Goal: Transaction & Acquisition: Purchase product/service

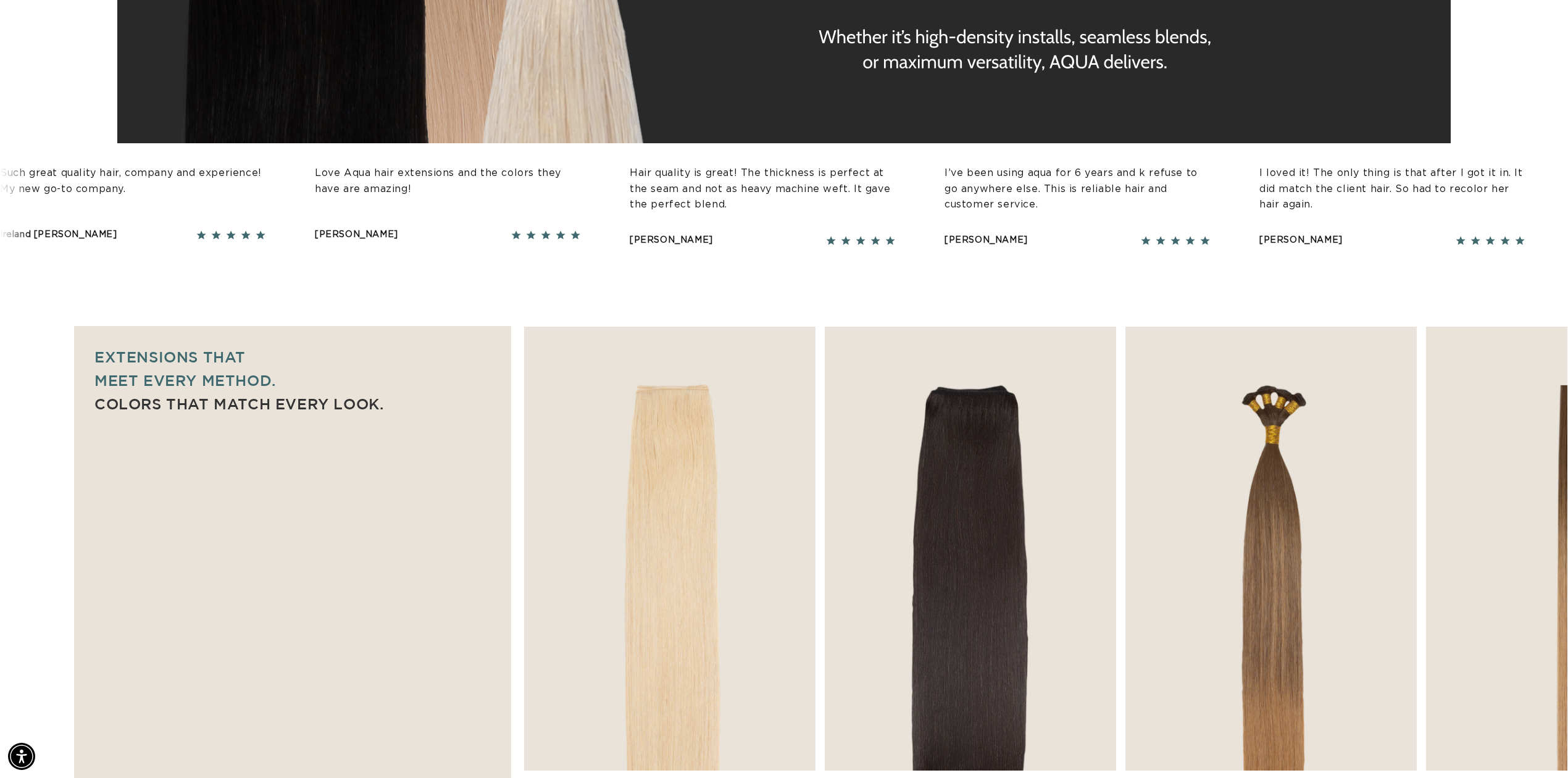
scroll to position [576, 0]
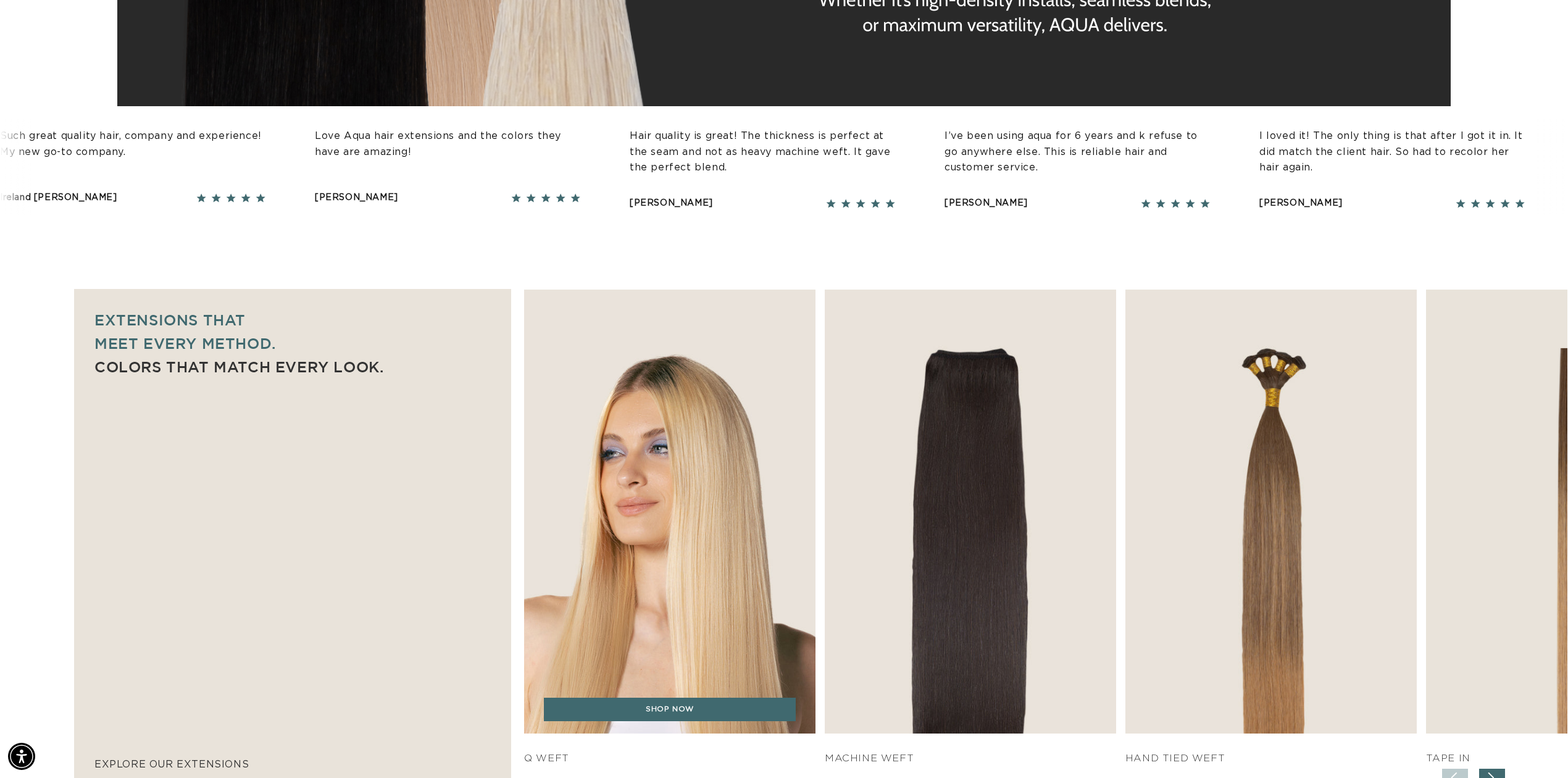
click at [662, 408] on img "1 / 7" at bounding box center [670, 511] width 306 height 466
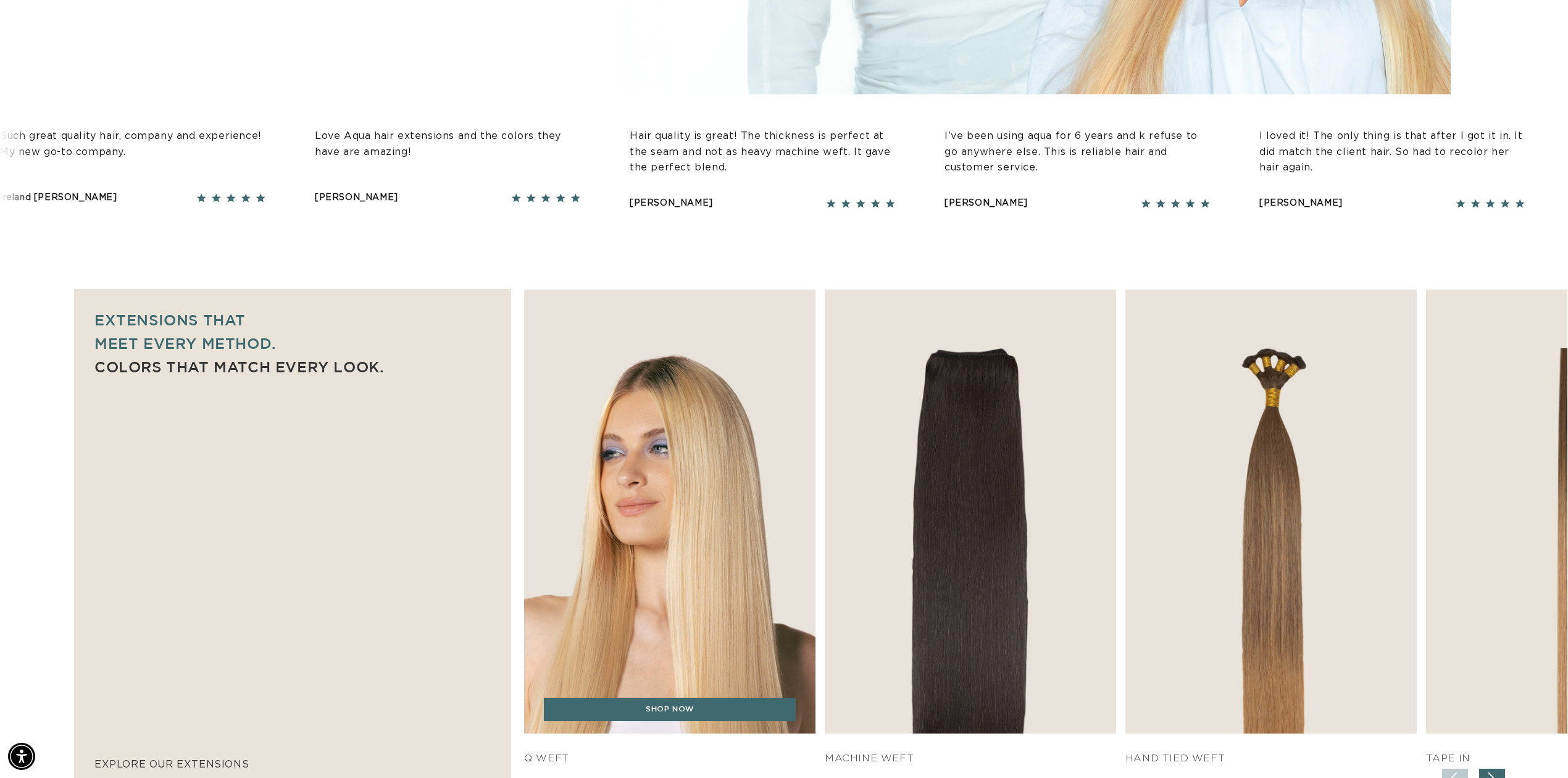
click at [642, 507] on img "1 / 7" at bounding box center [670, 511] width 306 height 466
click at [642, 506] on img "1 / 7" at bounding box center [670, 511] width 306 height 466
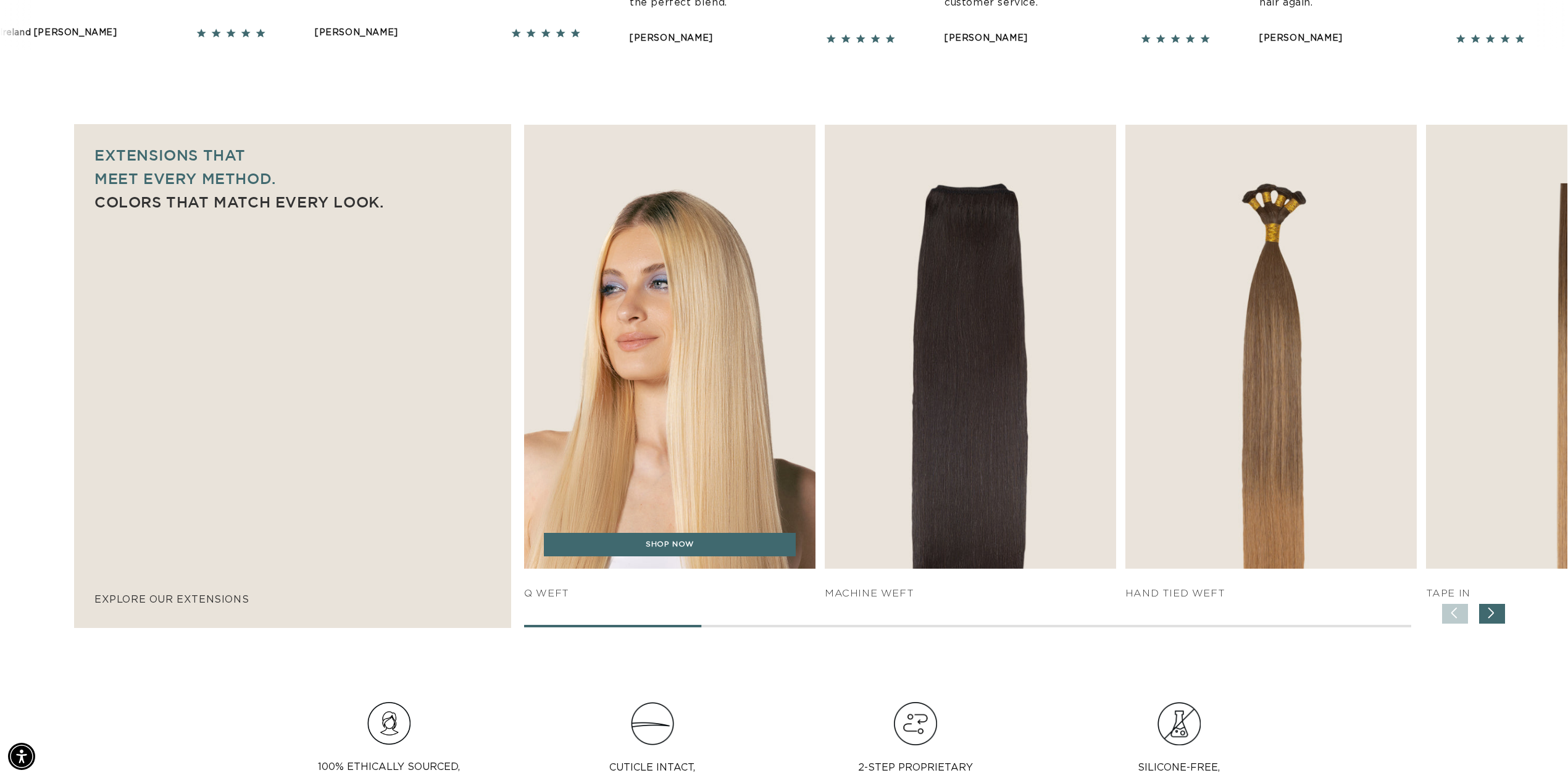
scroll to position [0, 0]
click at [705, 314] on img "1 / 7" at bounding box center [670, 347] width 306 height 466
click at [705, 312] on img "1 / 7" at bounding box center [670, 347] width 306 height 466
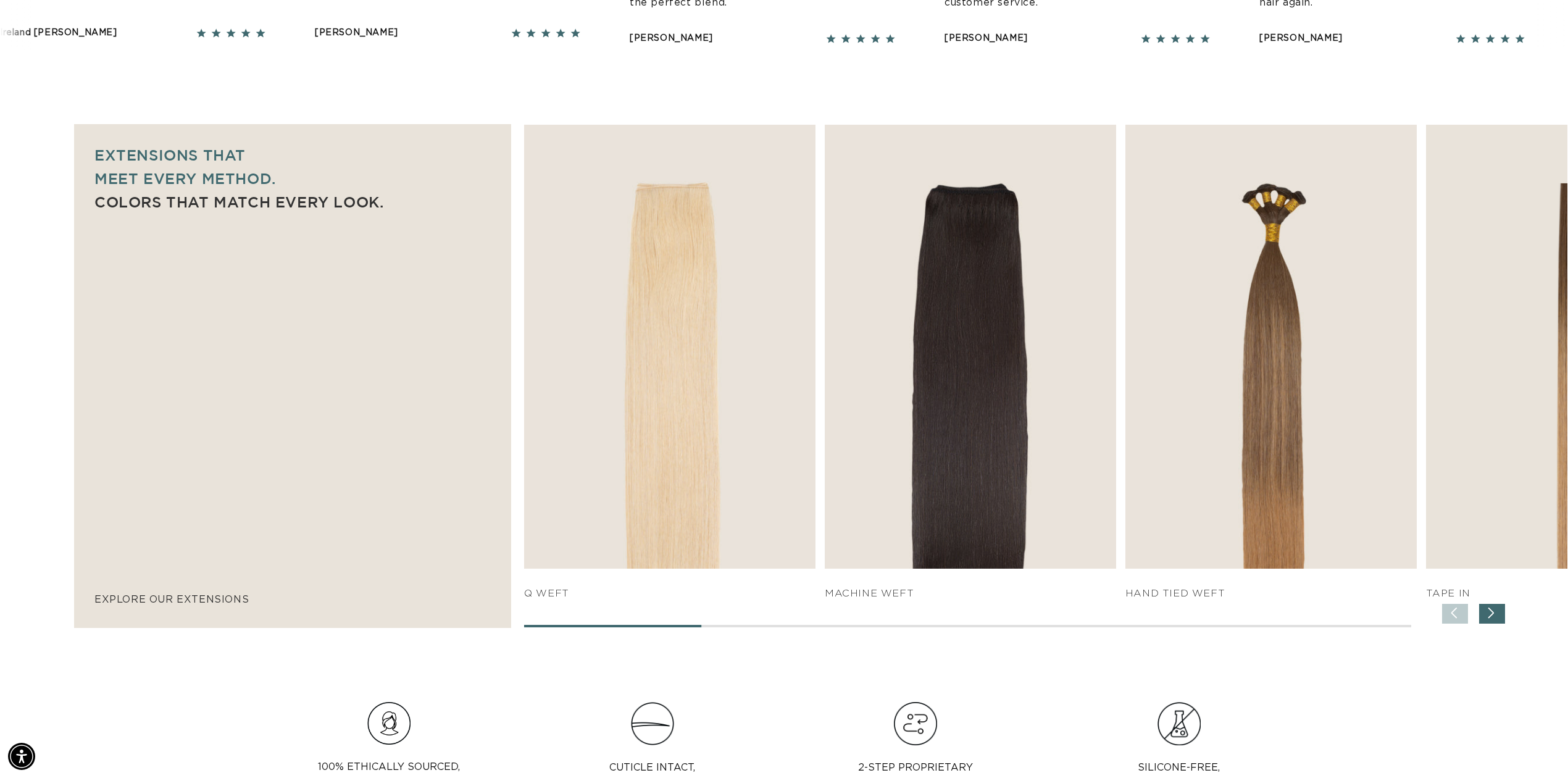
scroll to position [0, 1098]
click at [1493, 615] on div "Next slide" at bounding box center [1492, 613] width 26 height 20
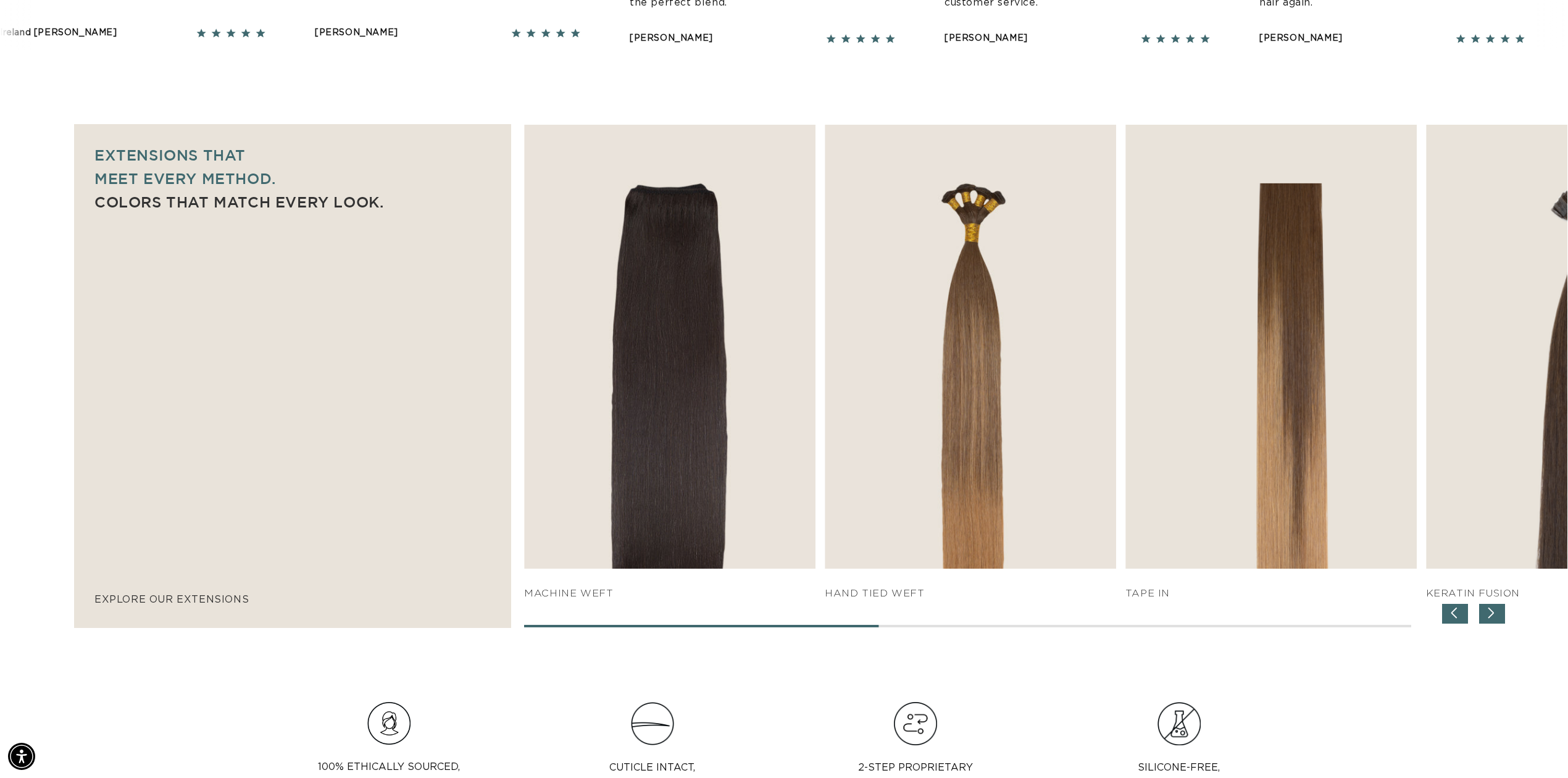
click at [1493, 615] on div "Next slide" at bounding box center [1492, 613] width 26 height 20
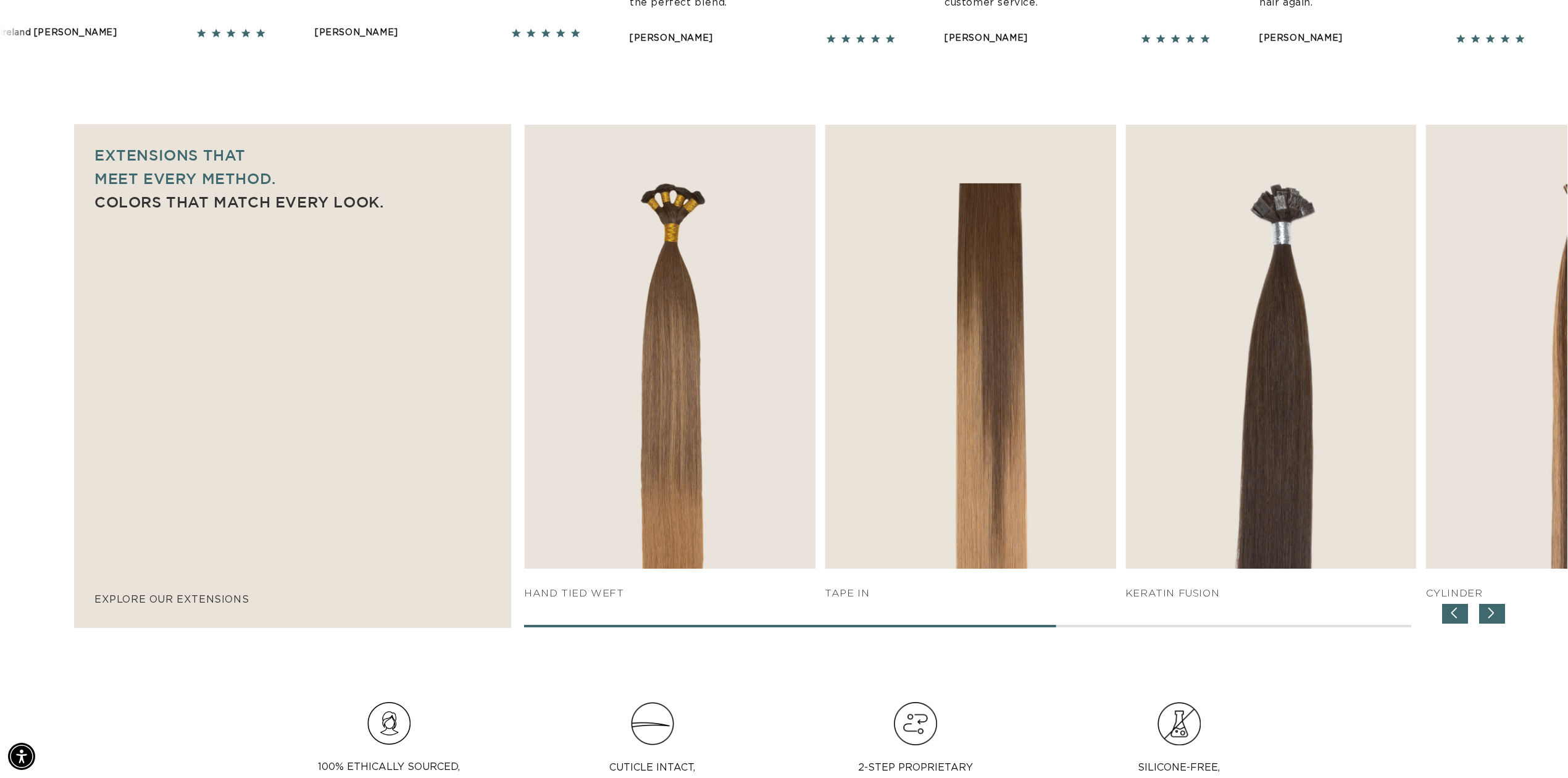
click at [1448, 613] on div "Previous slide" at bounding box center [1455, 613] width 26 height 20
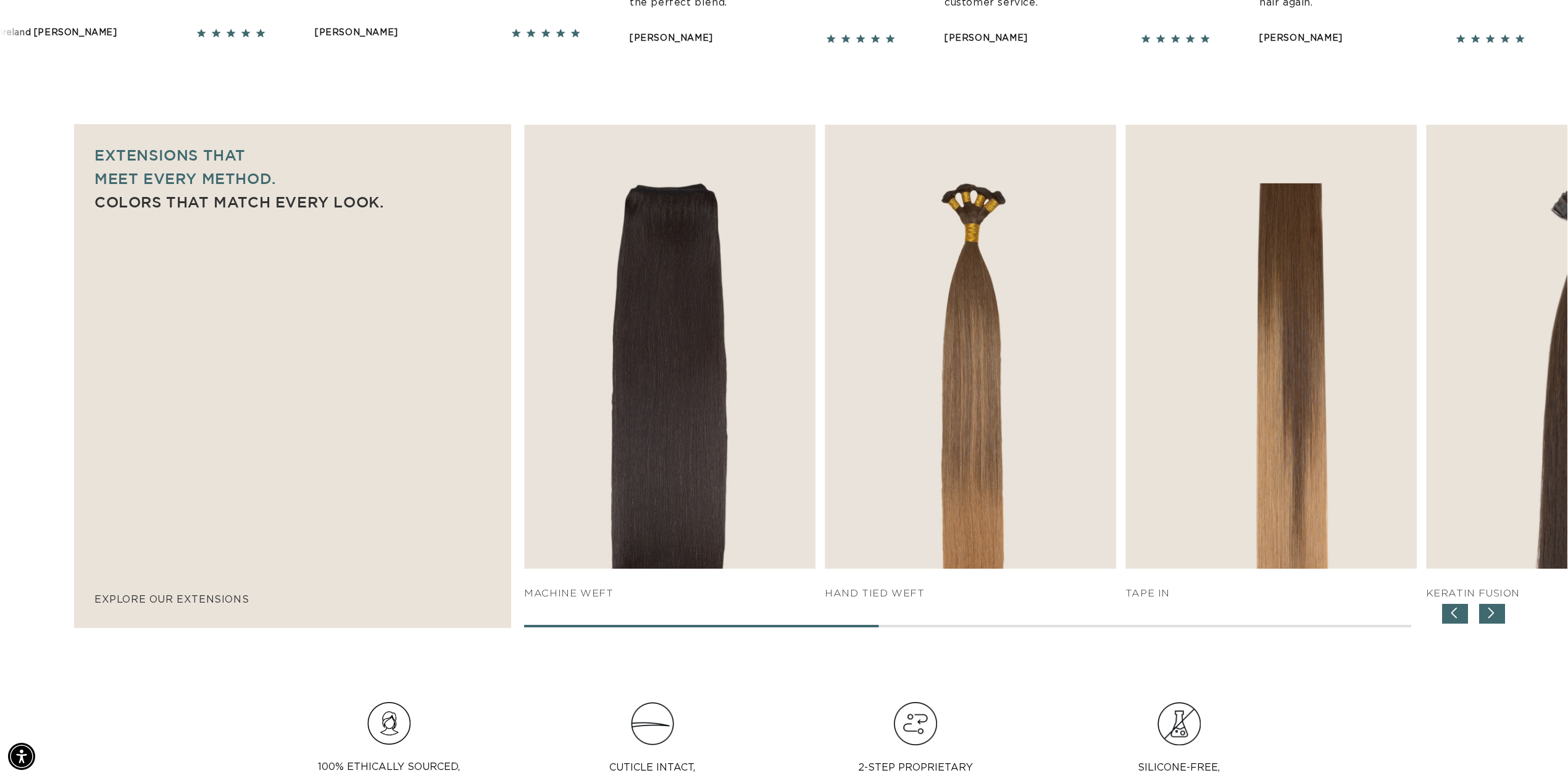
click at [1448, 613] on div "Previous slide" at bounding box center [1455, 613] width 26 height 20
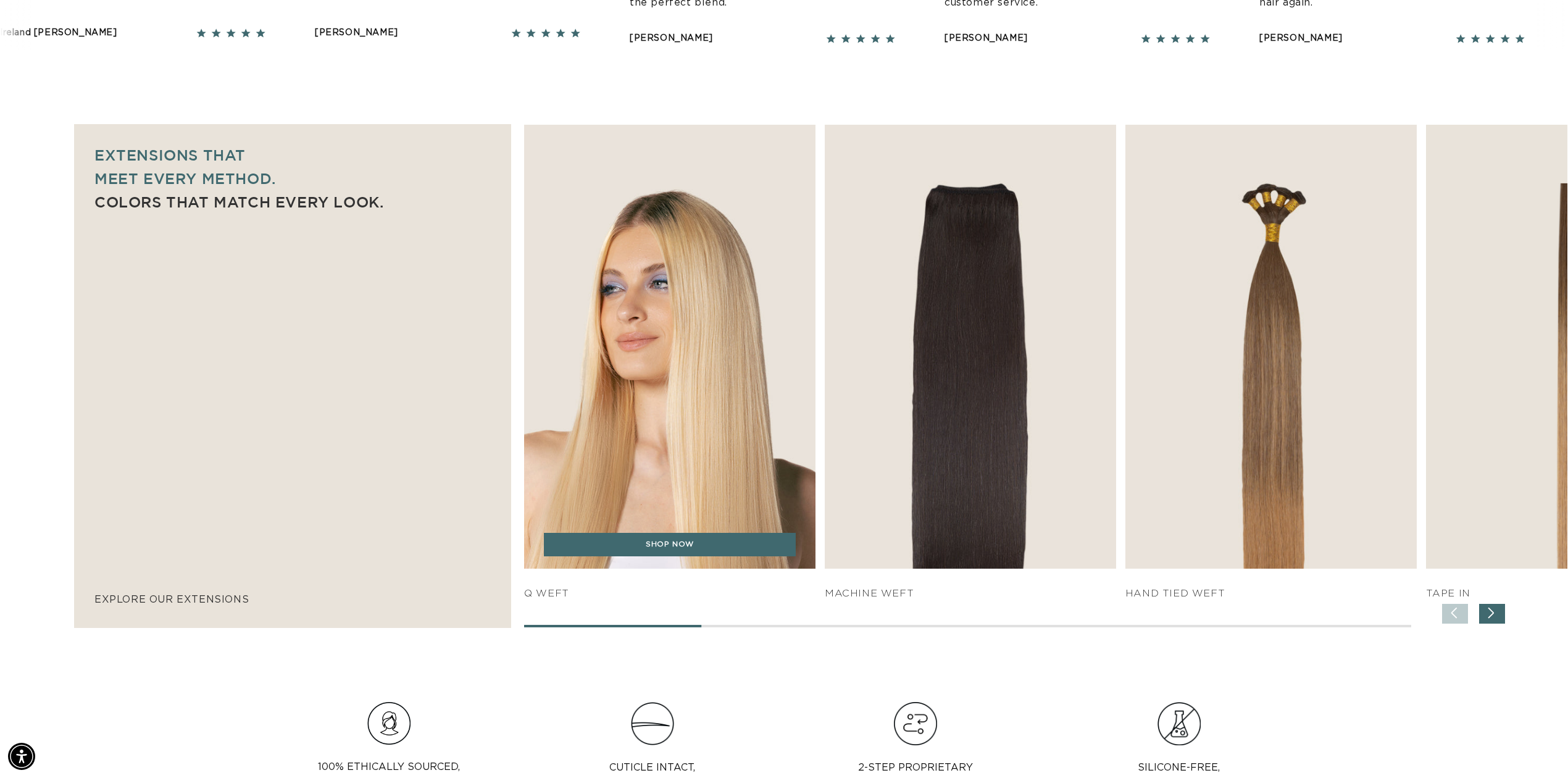
scroll to position [0, 0]
click at [716, 355] on img "1 / 7" at bounding box center [670, 347] width 306 height 466
click at [717, 359] on img "1 / 7" at bounding box center [670, 347] width 306 height 466
click at [715, 354] on img "1 / 7" at bounding box center [670, 347] width 306 height 466
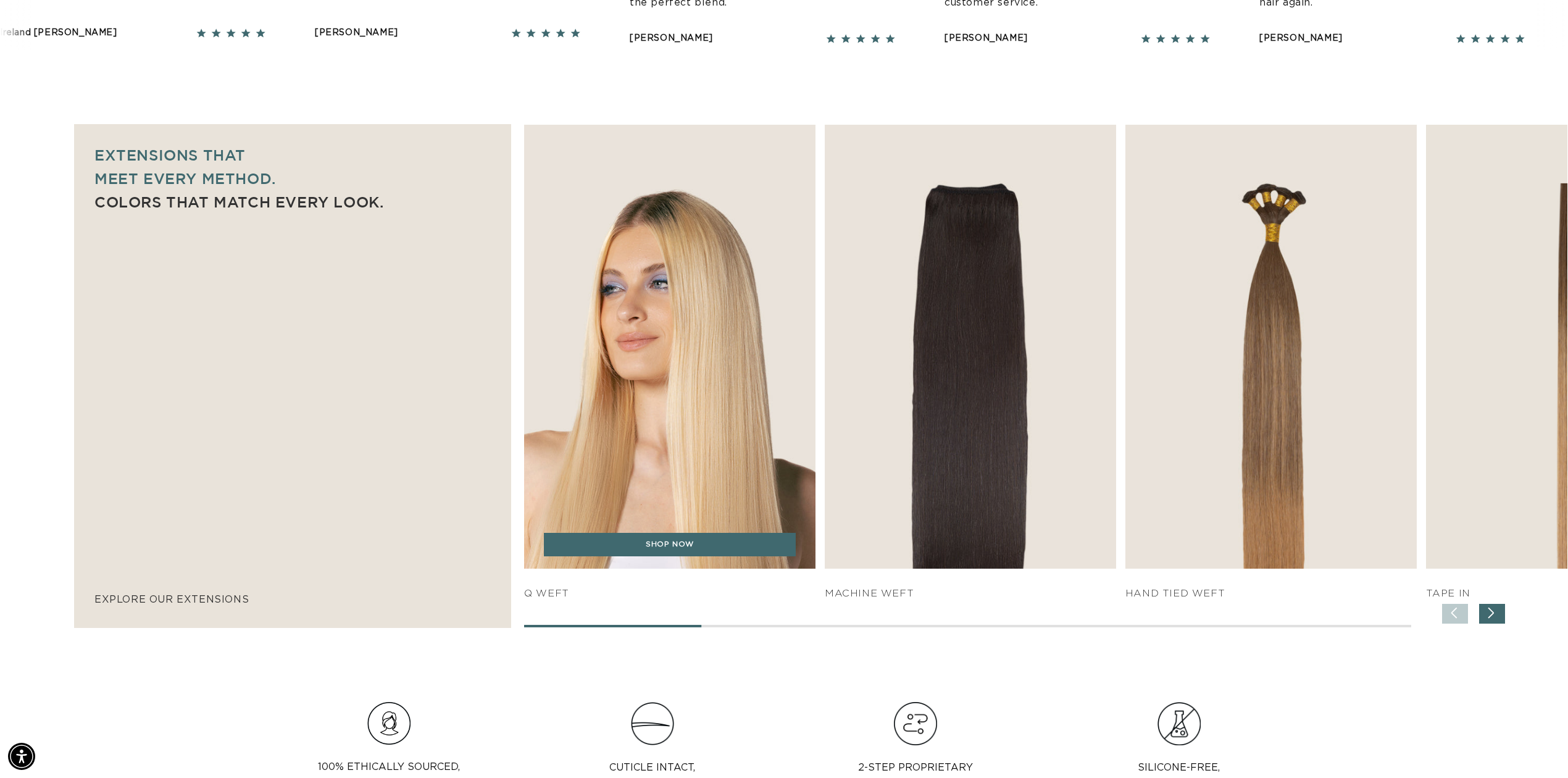
click at [715, 353] on img "1 / 7" at bounding box center [670, 347] width 306 height 466
click at [715, 351] on img "1 / 7" at bounding box center [670, 347] width 306 height 466
click at [713, 348] on img "1 / 7" at bounding box center [670, 347] width 306 height 466
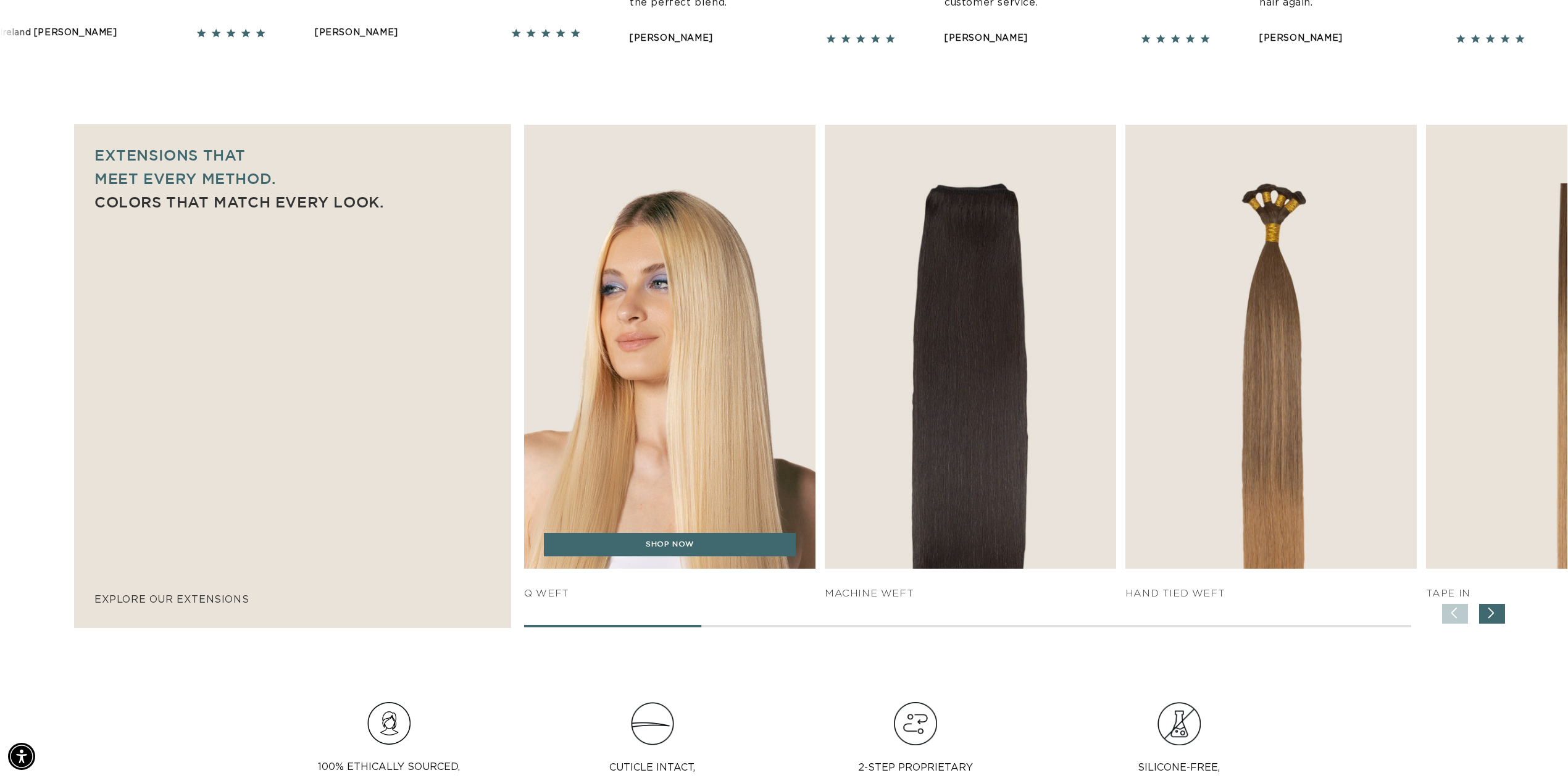
click at [710, 347] on img "1 / 7" at bounding box center [670, 347] width 306 height 466
click at [710, 347] on img "1 / 7" at bounding box center [670, 347] width 306 height 466
click at [710, 344] on img "1 / 7" at bounding box center [670, 347] width 306 height 466
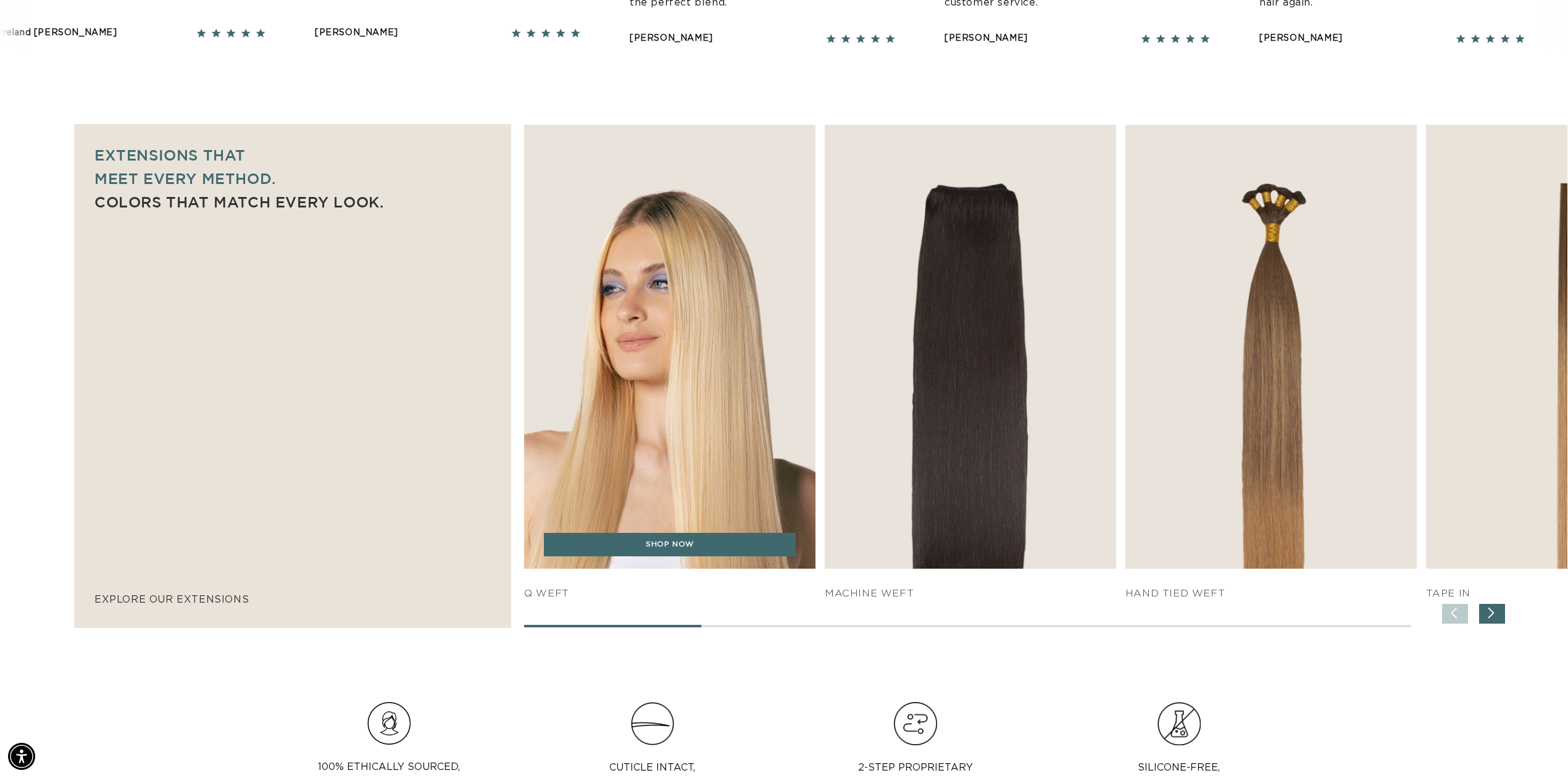
click at [710, 344] on img "1 / 7" at bounding box center [670, 347] width 306 height 466
click at [643, 547] on link "SHOP NOW" at bounding box center [669, 544] width 251 height 24
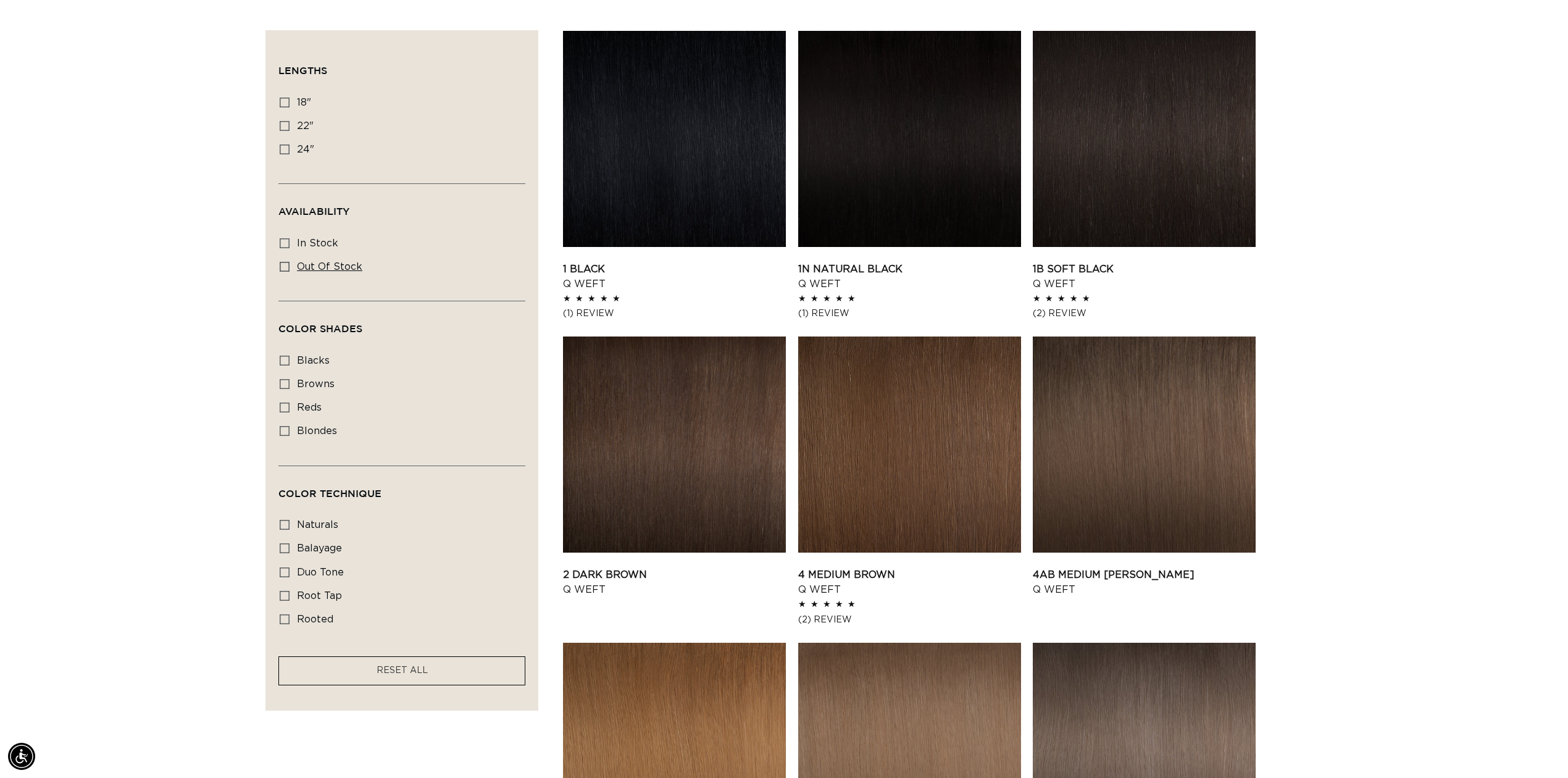
scroll to position [0, 2196]
click at [285, 267] on icon at bounding box center [285, 267] width 10 height 10
click at [285, 267] on input "Out of stock Out of stock (10 products)" at bounding box center [285, 267] width 10 height 10
checkbox input "true"
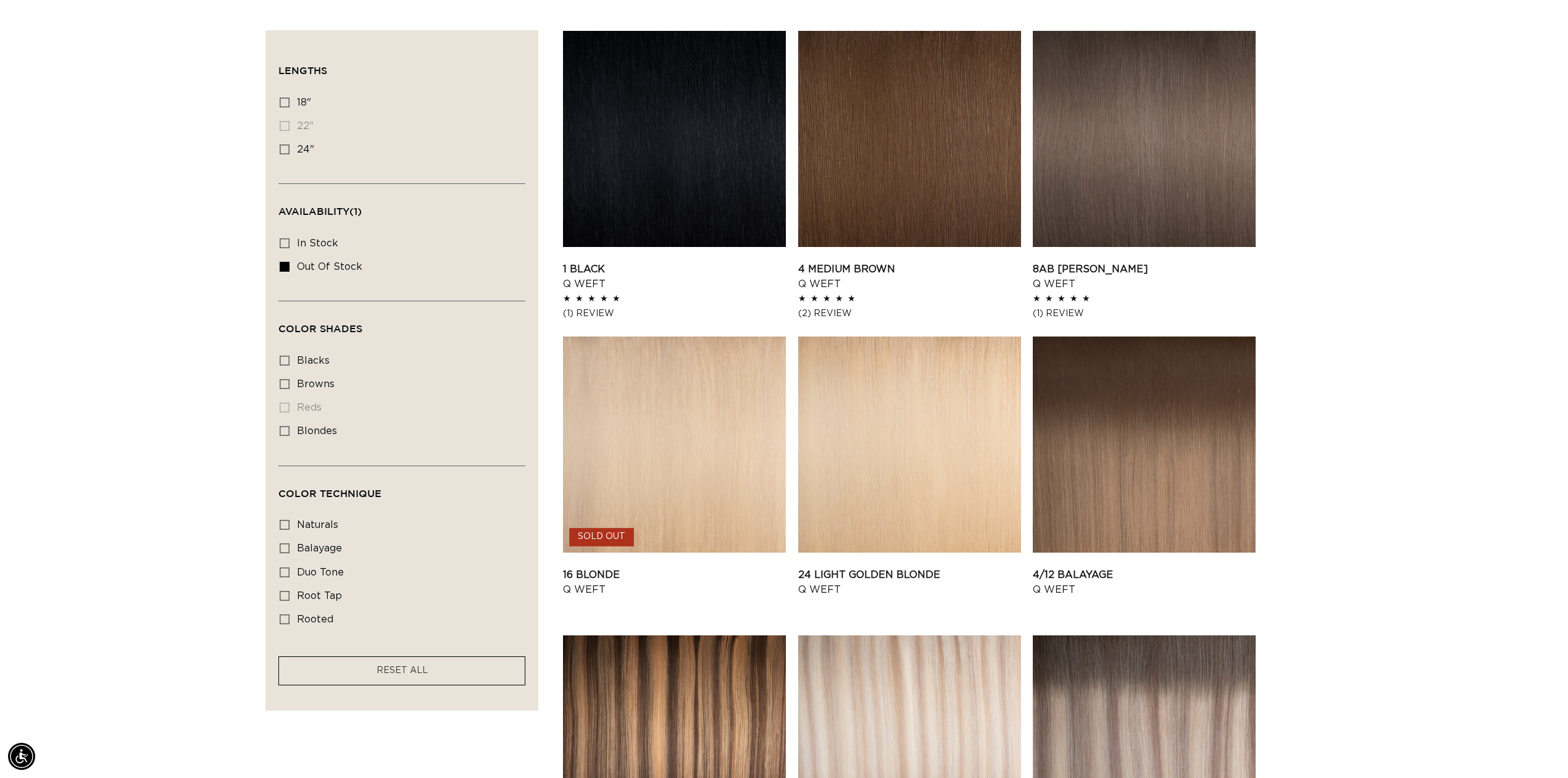
scroll to position [0, 2196]
click at [287, 263] on icon at bounding box center [285, 267] width 10 height 10
click at [287, 263] on input "Out of stock Out of stock (10 products)" at bounding box center [285, 267] width 10 height 10
checkbox input "false"
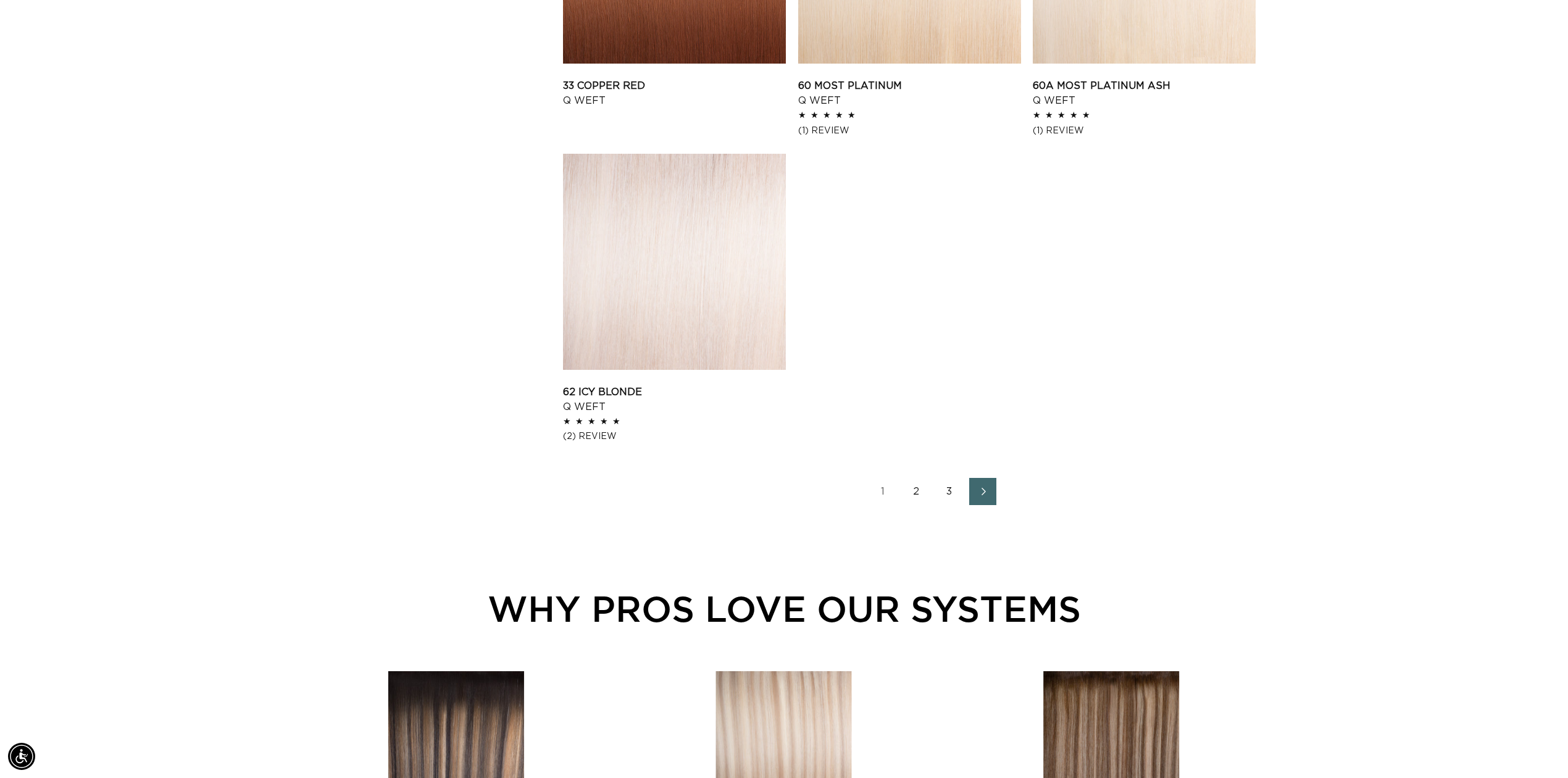
scroll to position [1399, 0]
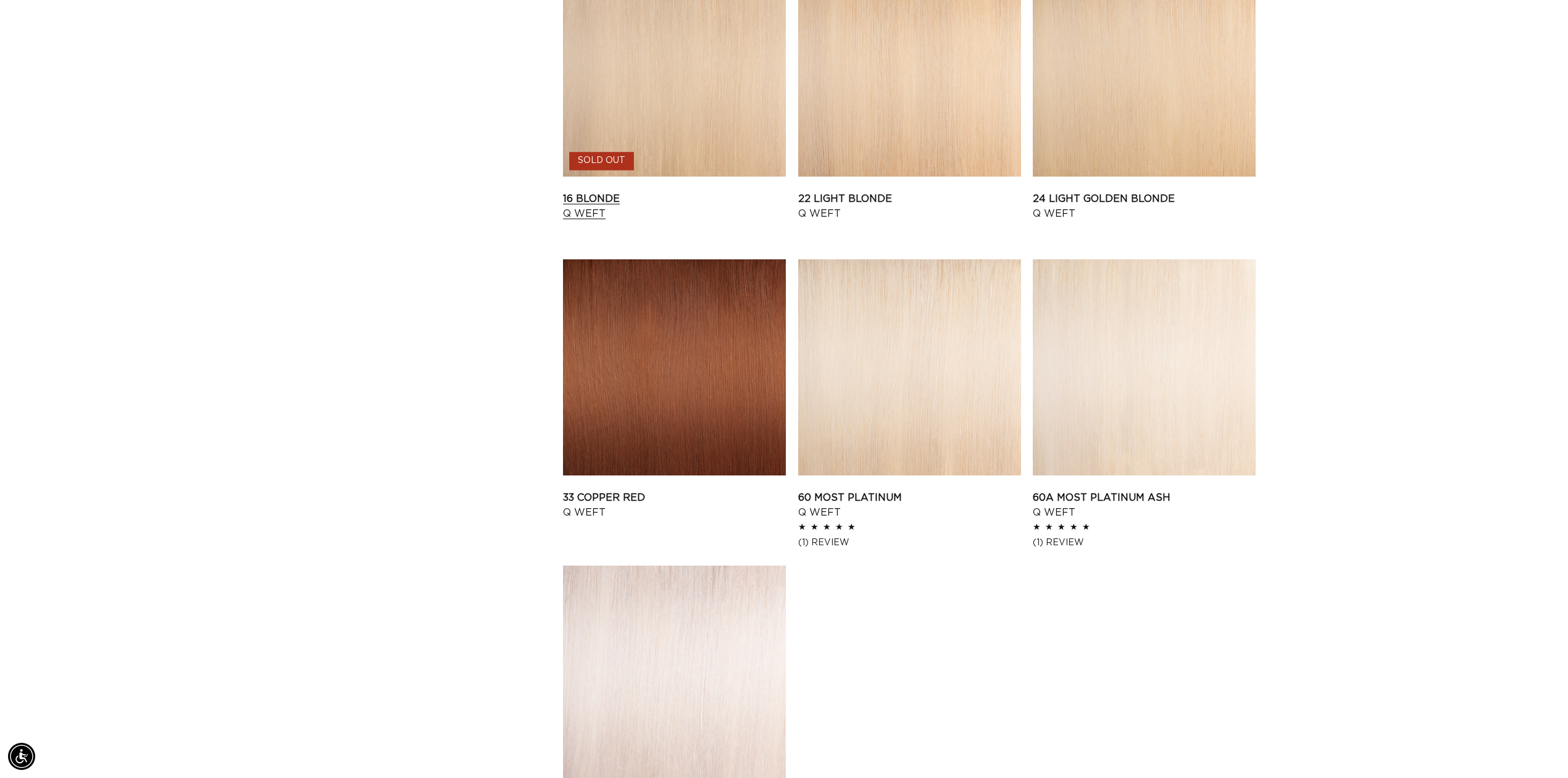
click at [700, 191] on link "16 Blonde Q Weft" at bounding box center [674, 206] width 223 height 30
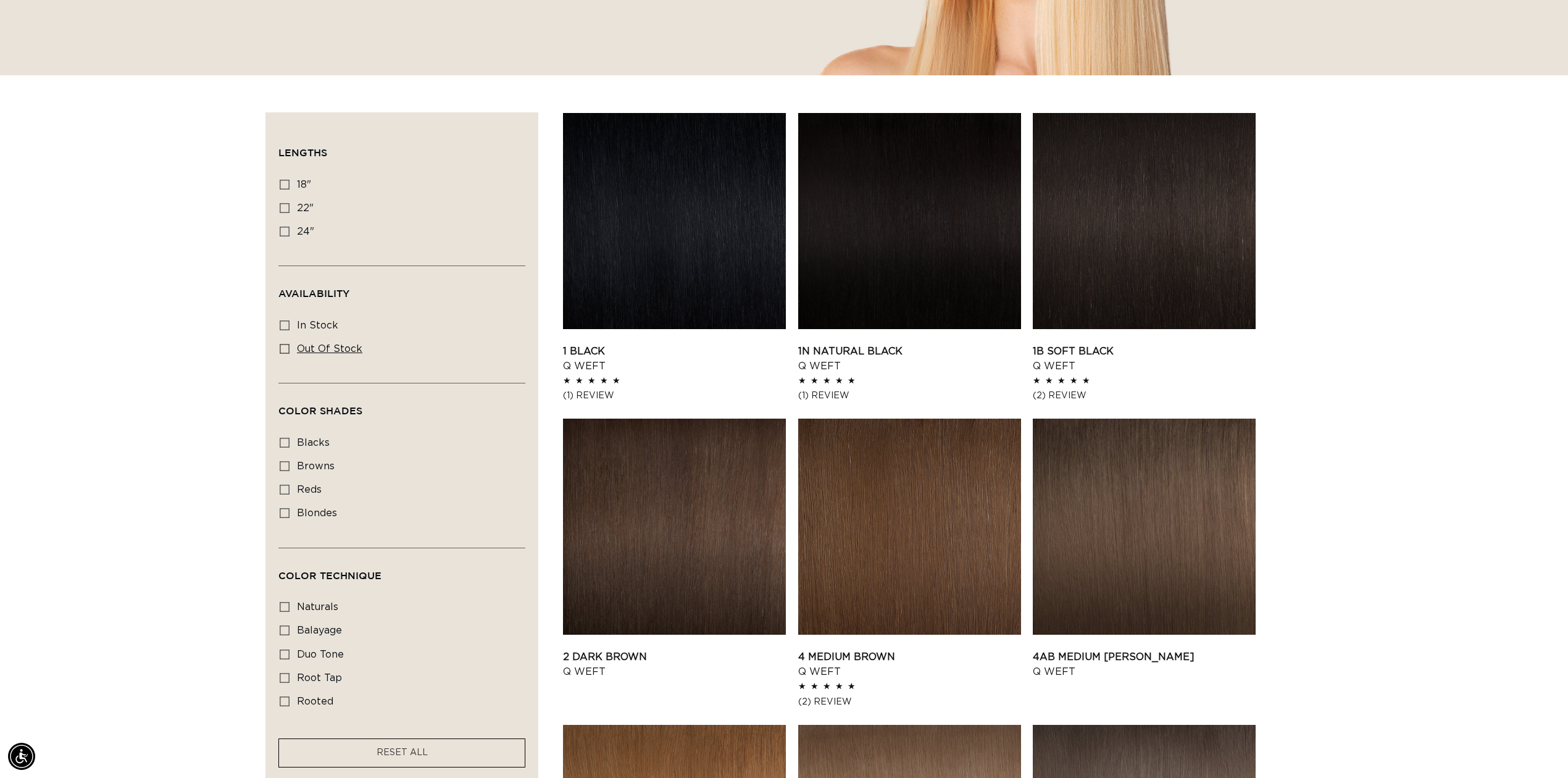
scroll to position [0, 1098]
click at [282, 345] on icon at bounding box center [285, 349] width 10 height 10
click at [282, 345] on input "Out of stock Out of stock (10 products)" at bounding box center [285, 349] width 10 height 10
checkbox input "true"
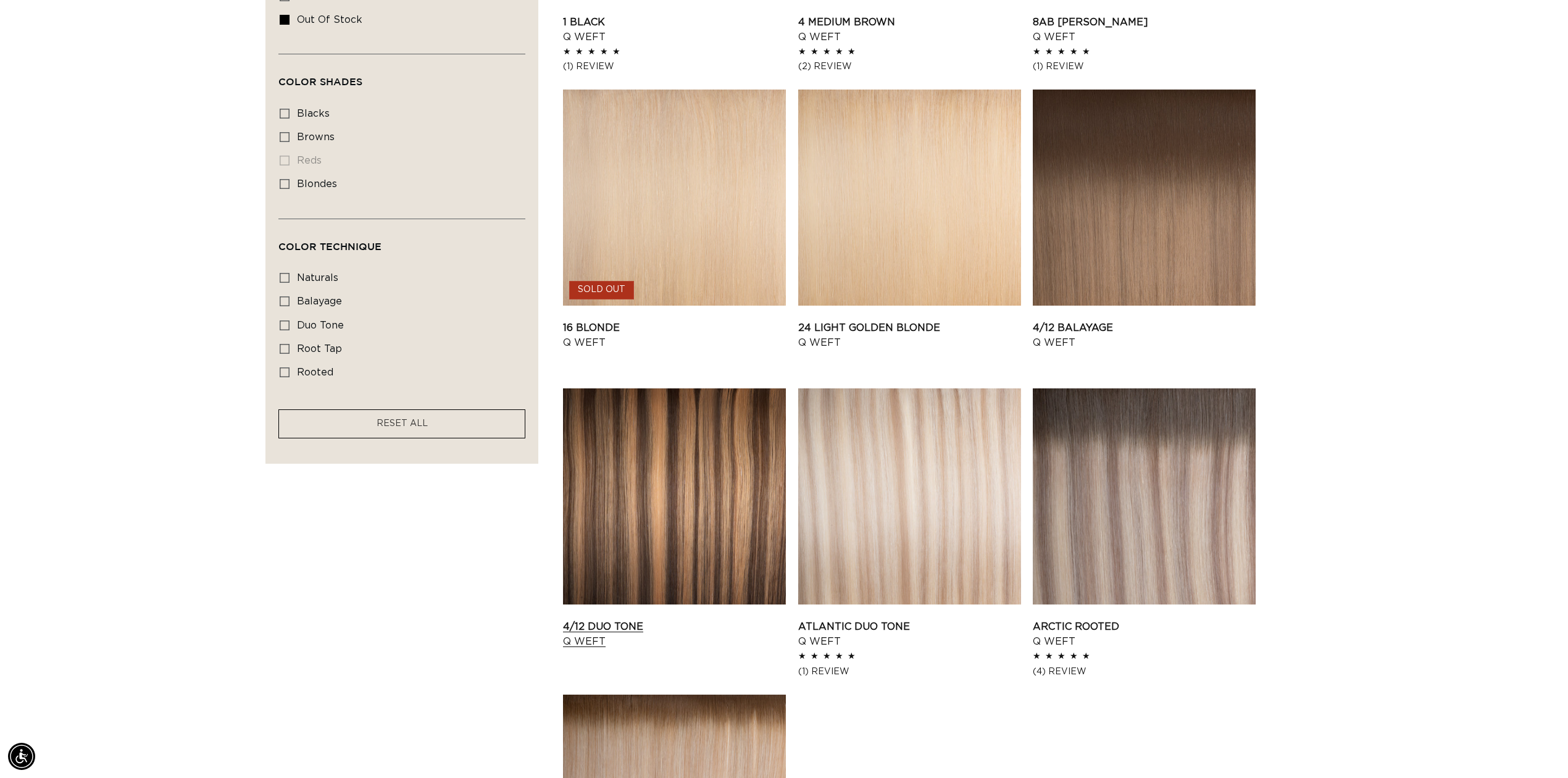
click at [622, 619] on link "4/12 Duo Tone Q Weft" at bounding box center [674, 634] width 223 height 30
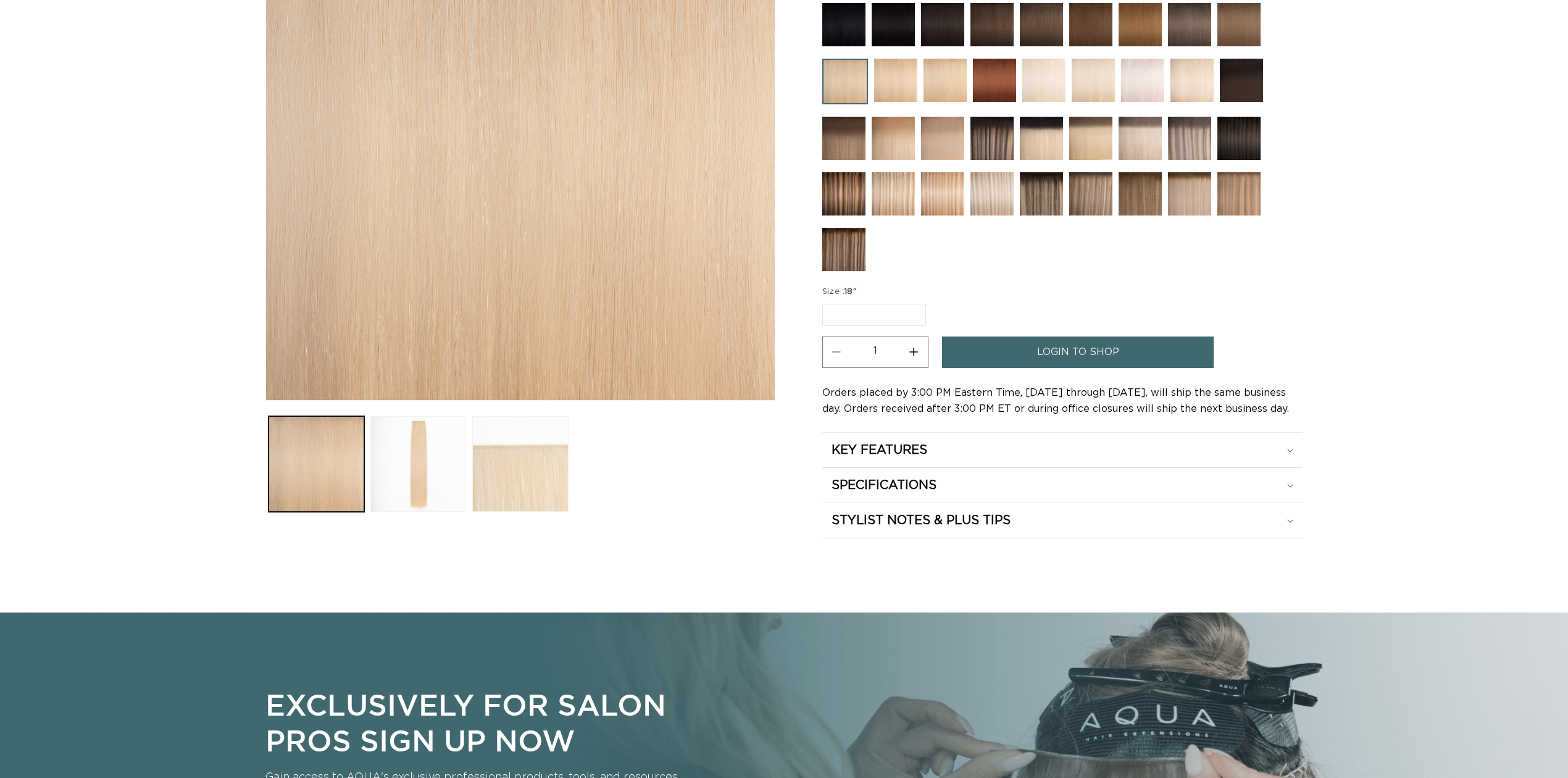
scroll to position [329, 0]
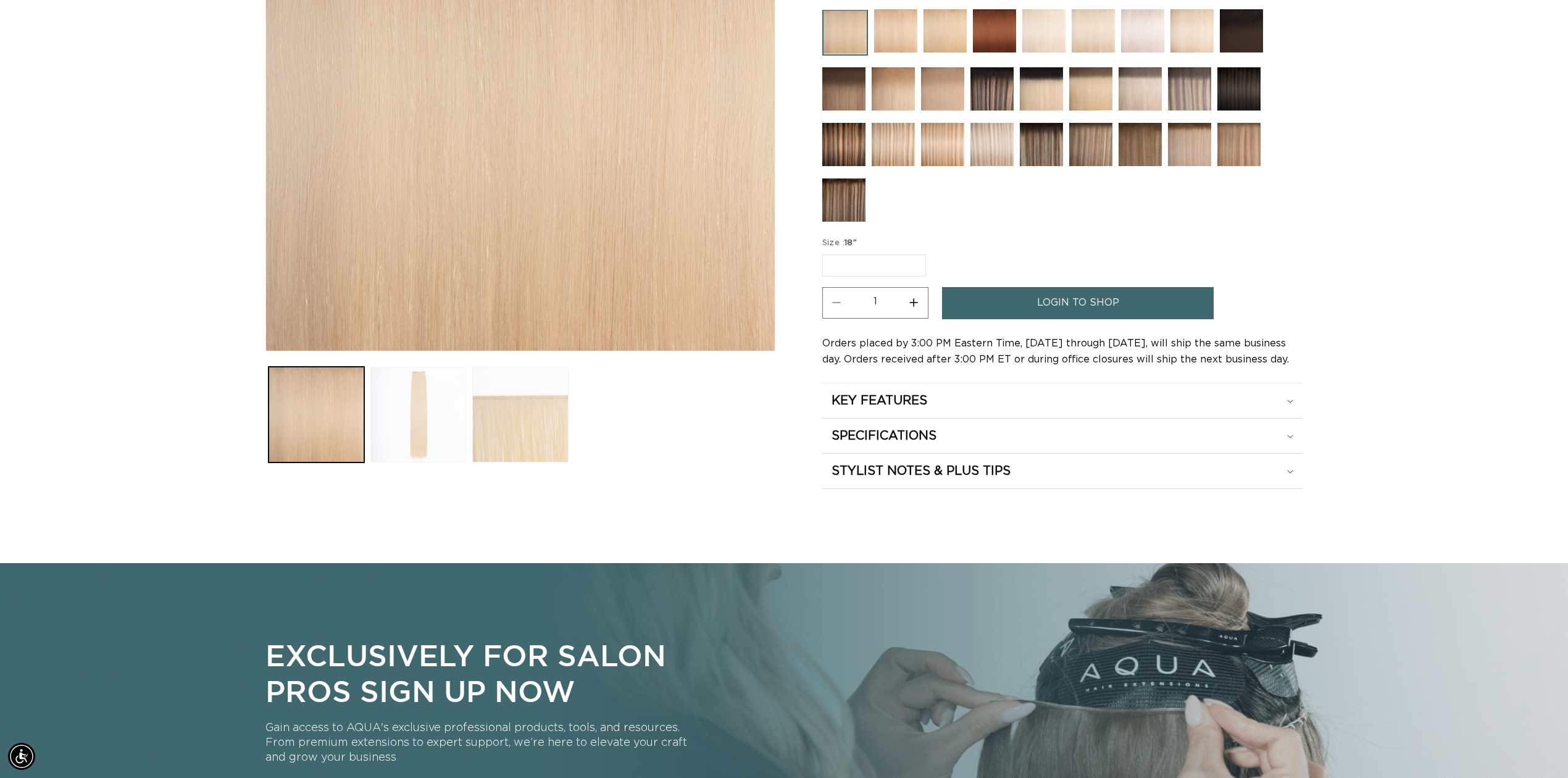
click at [399, 425] on button "Load image 2 in gallery view" at bounding box center [418, 415] width 96 height 96
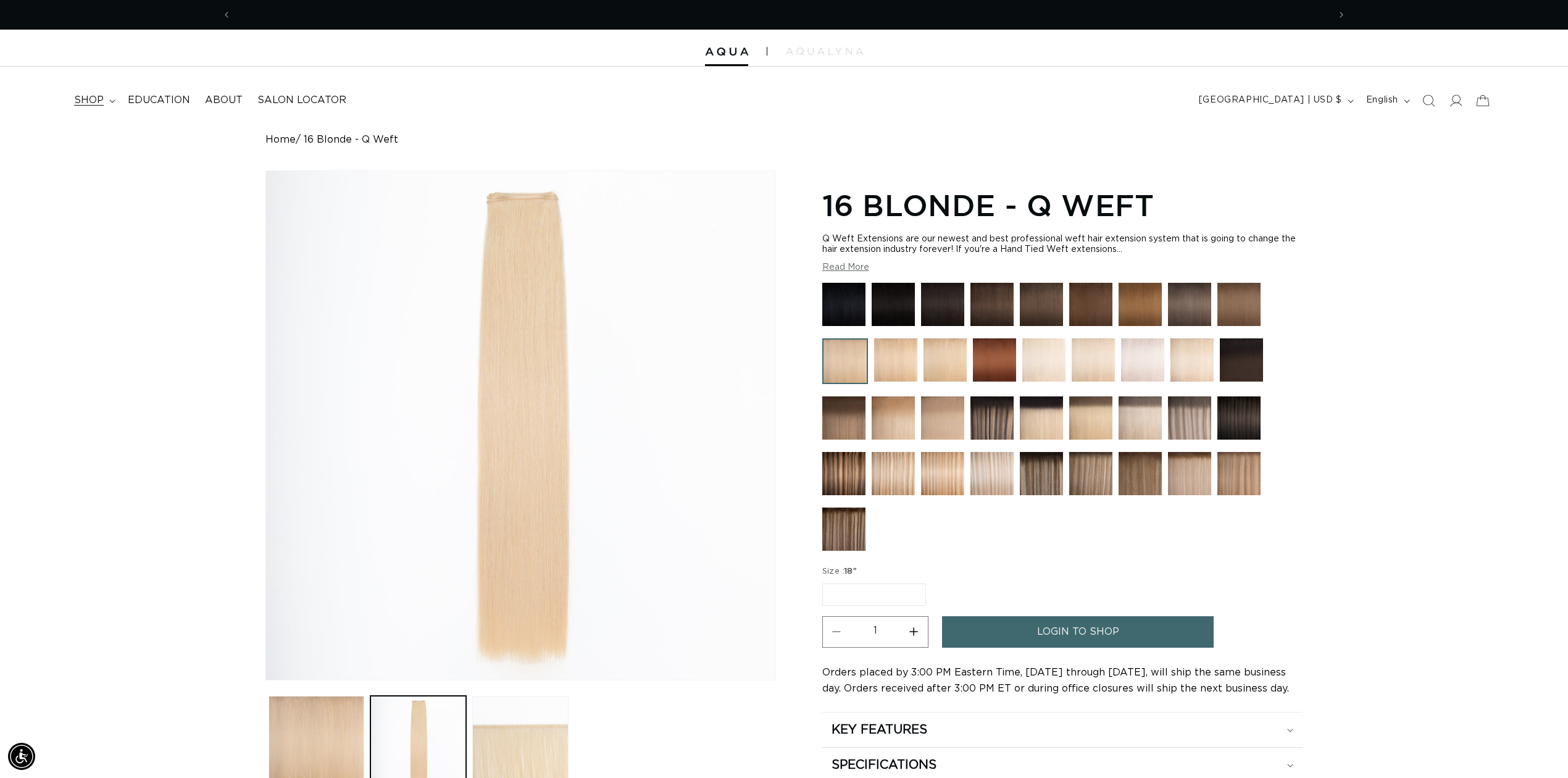
scroll to position [0, 2196]
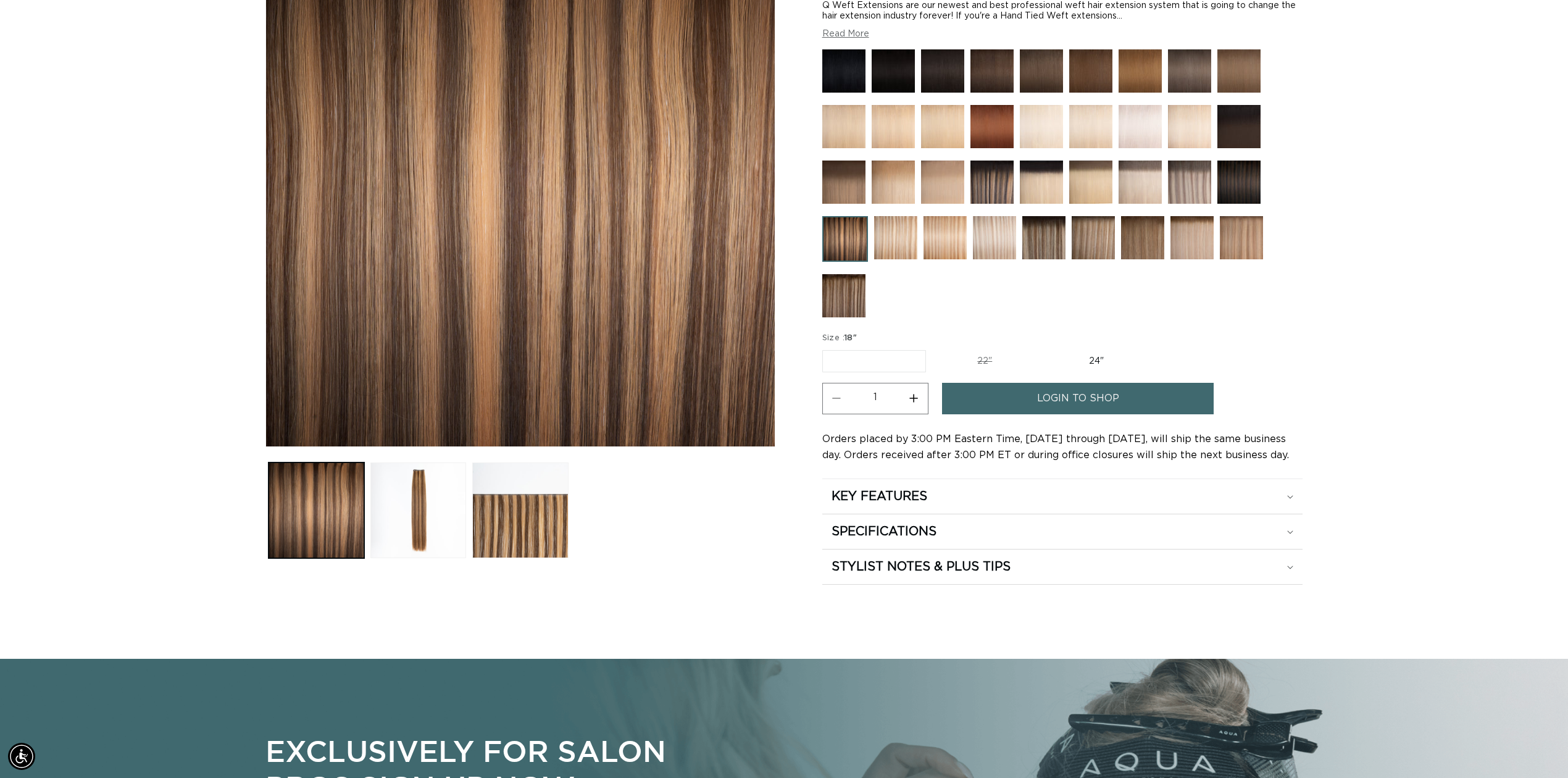
scroll to position [329, 0]
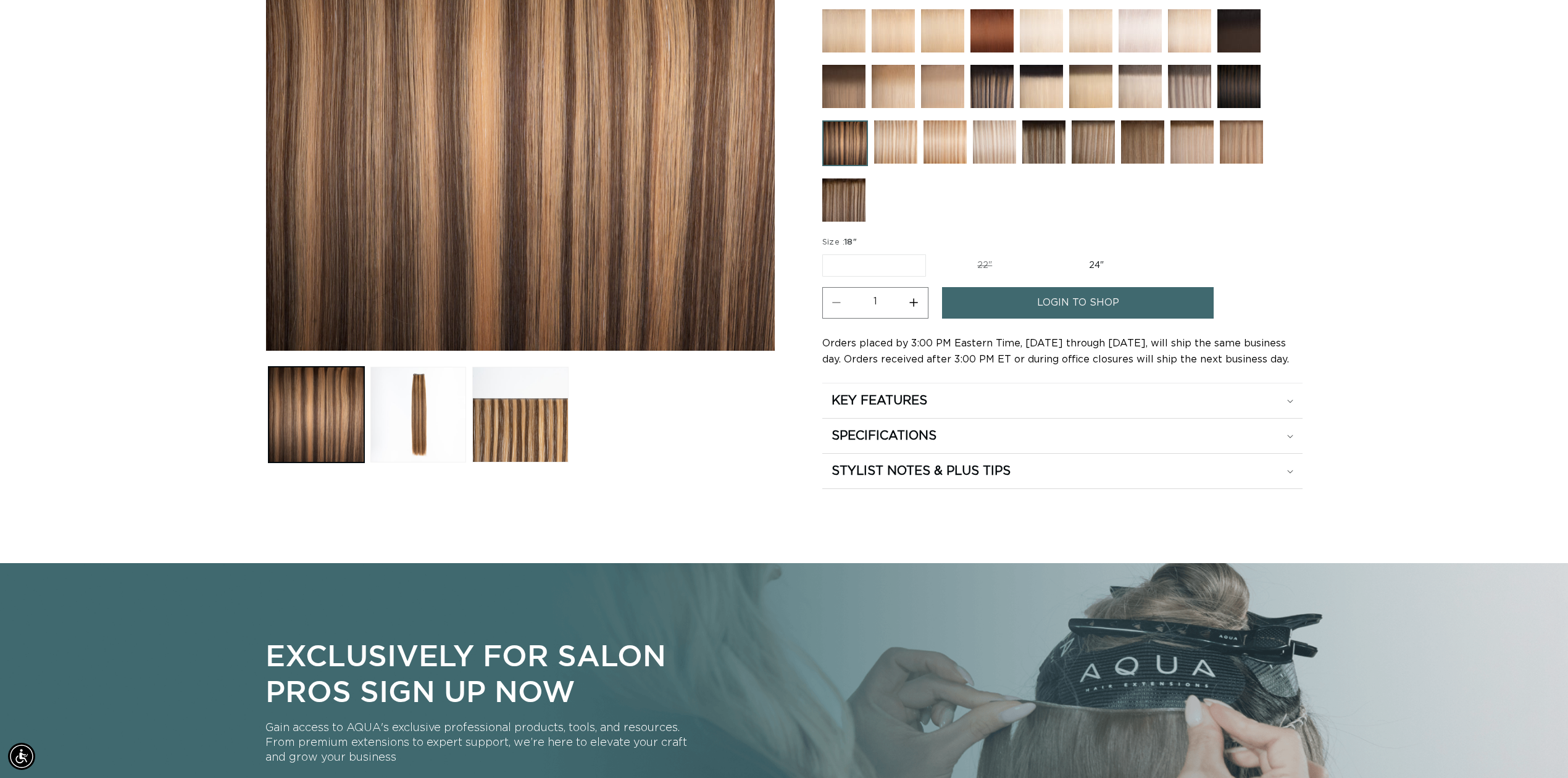
click at [867, 262] on label "18" Variant sold out or unavailable" at bounding box center [874, 265] width 104 height 22
click at [826, 252] on input "18" Variant sold out or unavailable" at bounding box center [826, 252] width 1 height 1
click at [528, 418] on button "Load image 3 in gallery view" at bounding box center [520, 415] width 96 height 96
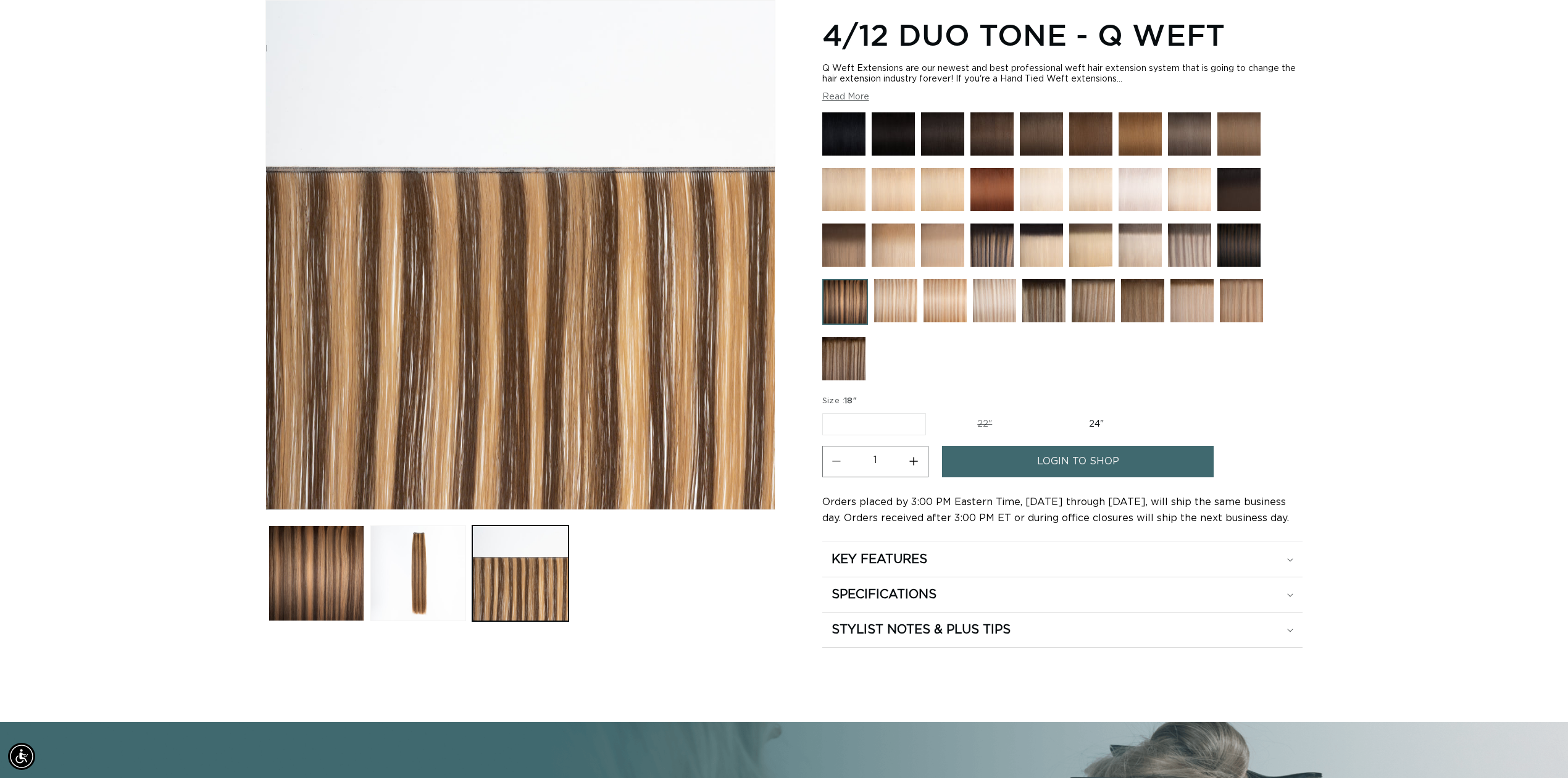
scroll to position [0, 1098]
click at [398, 580] on button "Load image 2 in gallery view" at bounding box center [418, 573] width 96 height 96
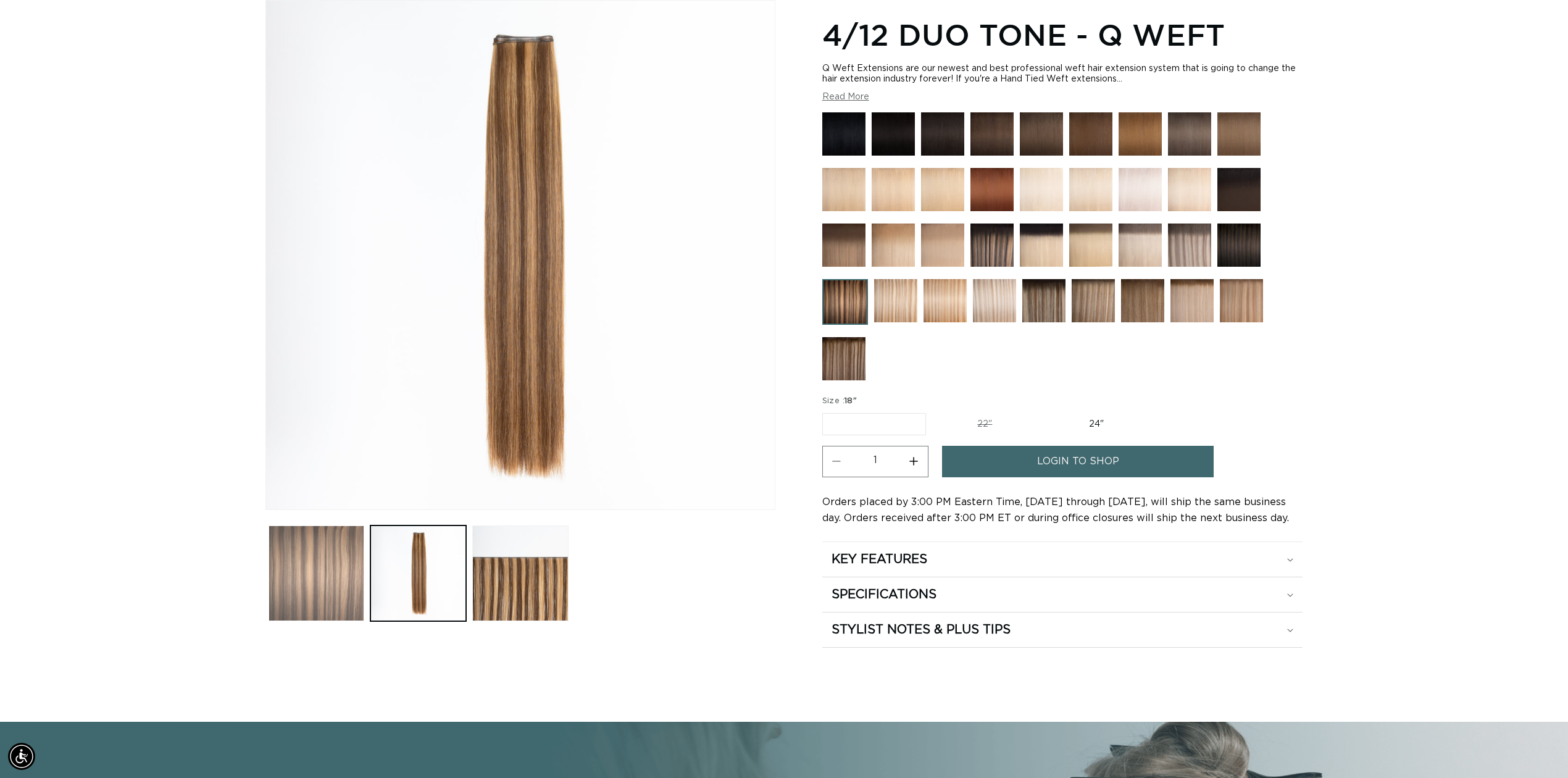
click at [315, 573] on button "Load image 1 in gallery view" at bounding box center [316, 573] width 96 height 96
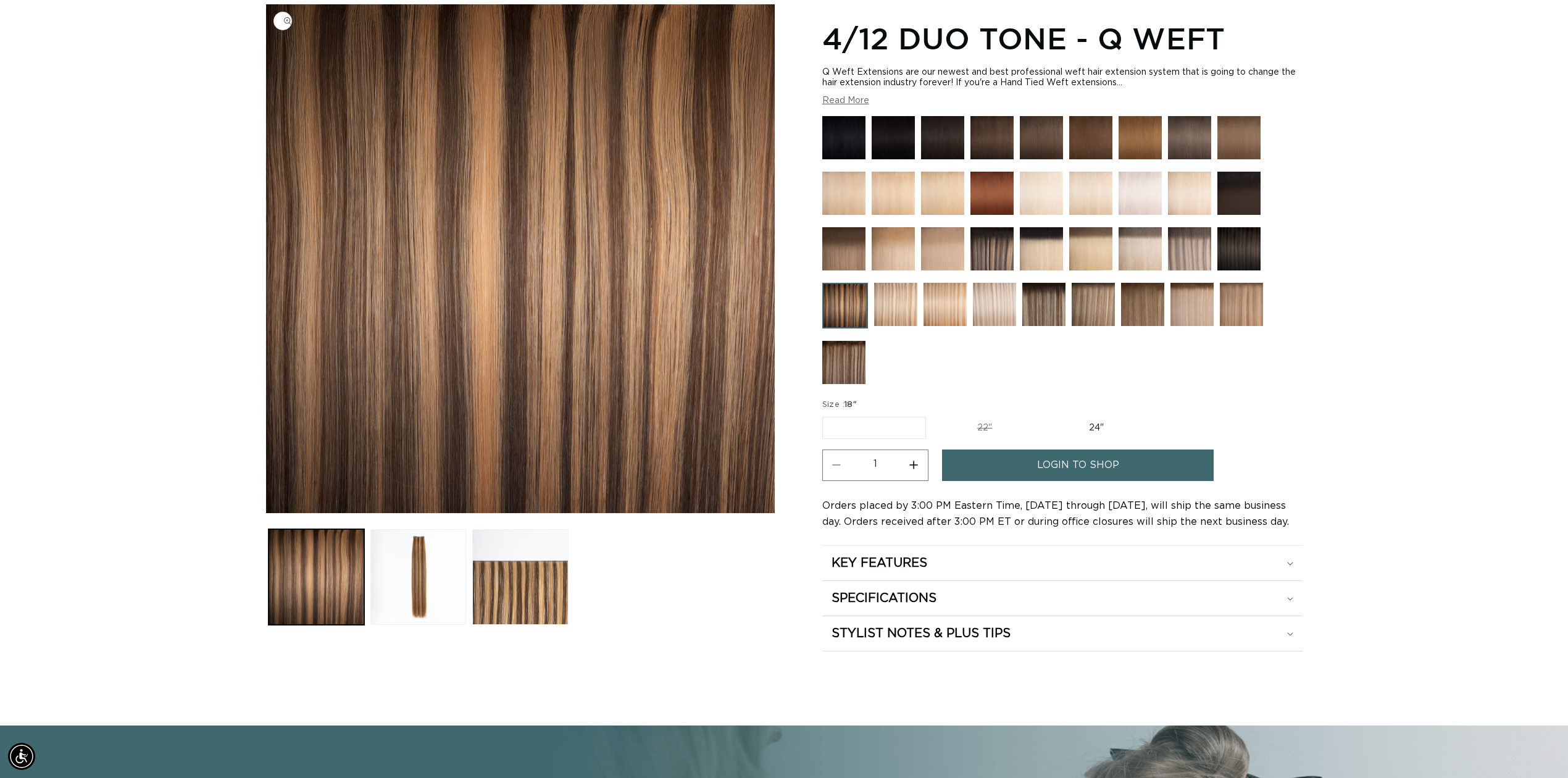
scroll to position [0, 0]
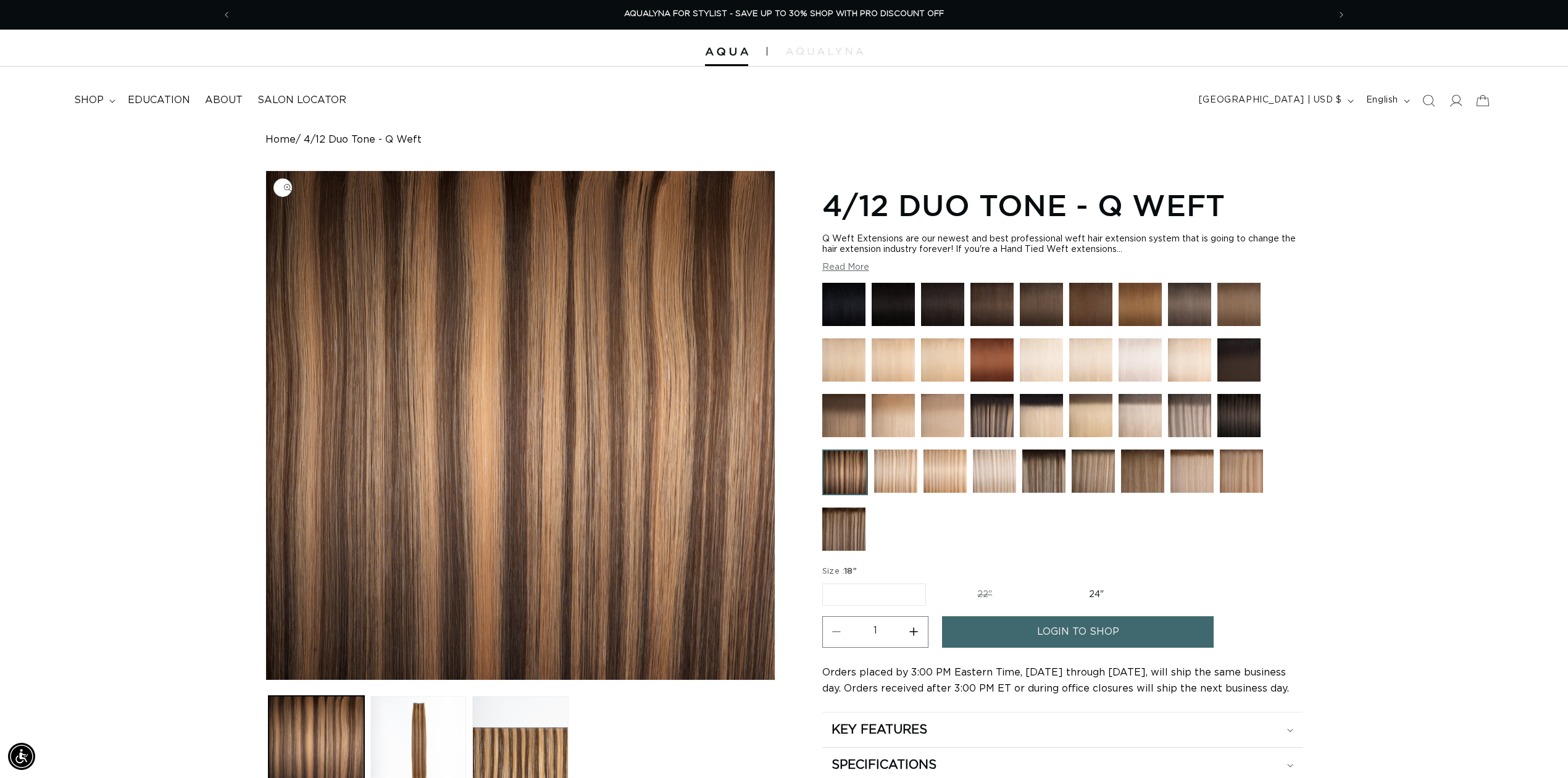
click at [470, 297] on img "Gallery Viewer" at bounding box center [520, 425] width 509 height 509
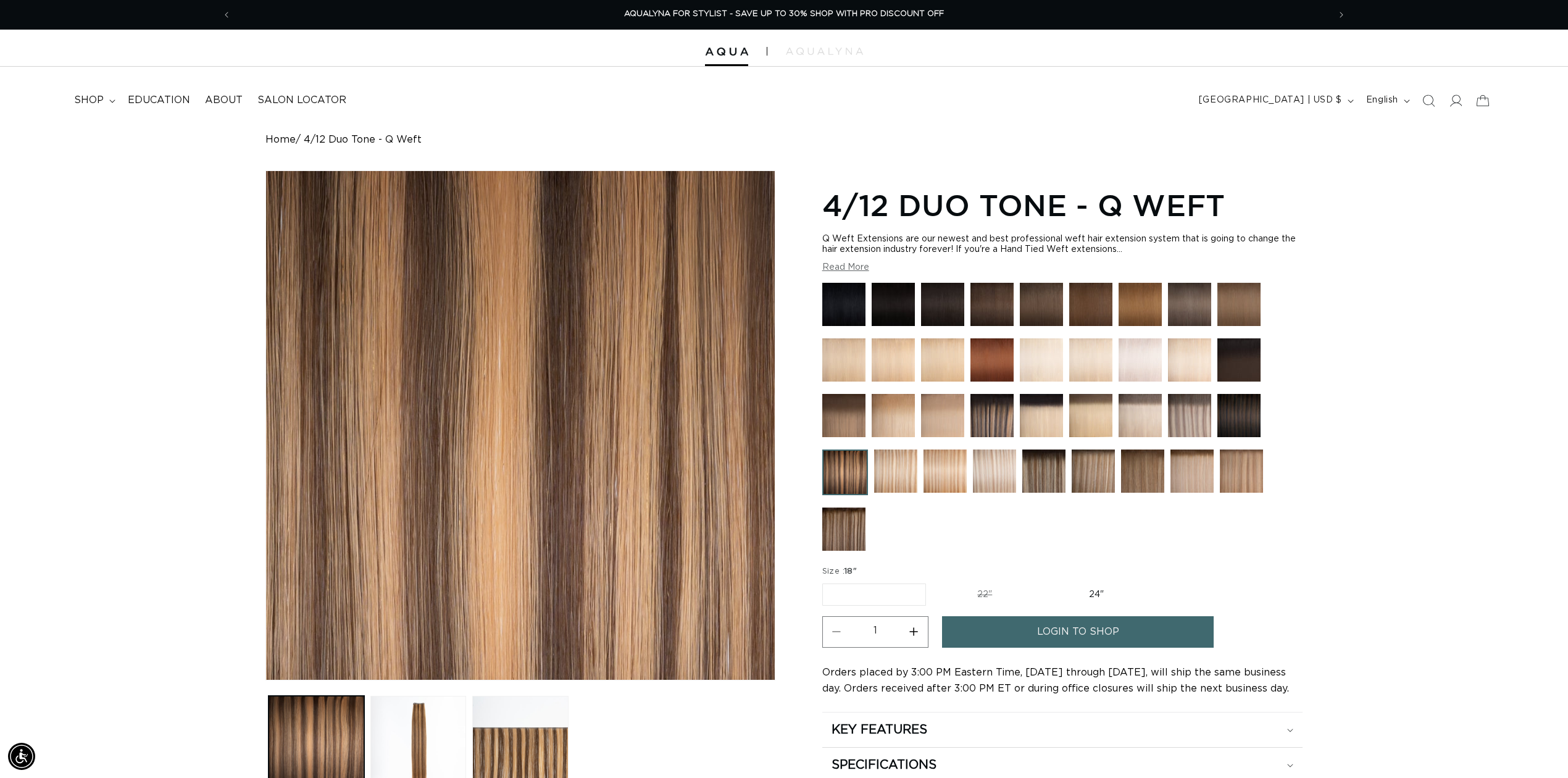
click at [470, 297] on div "Gallery Viewer" at bounding box center [520, 425] width 509 height 509
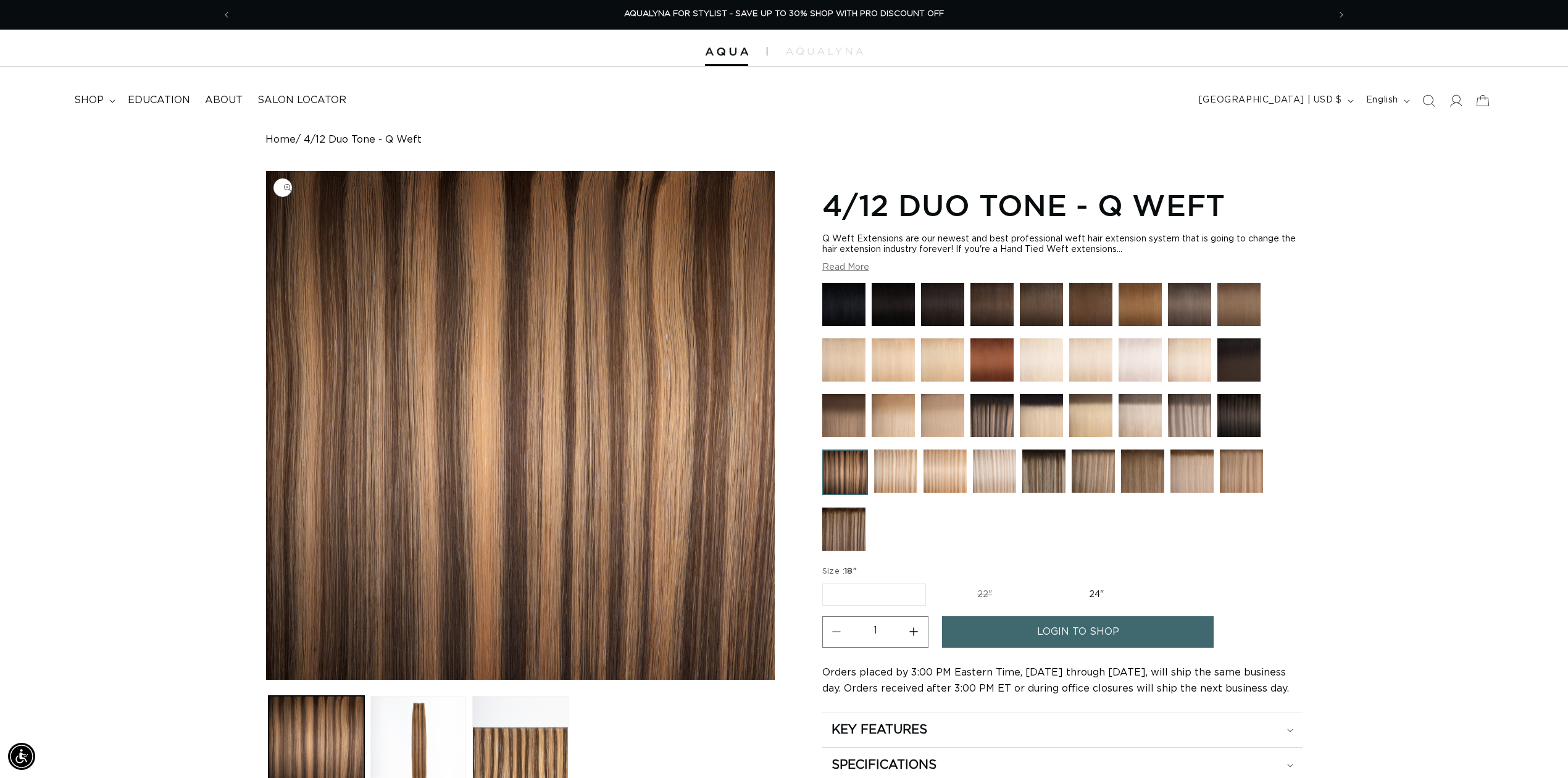
click at [470, 297] on img "Gallery Viewer" at bounding box center [520, 425] width 509 height 509
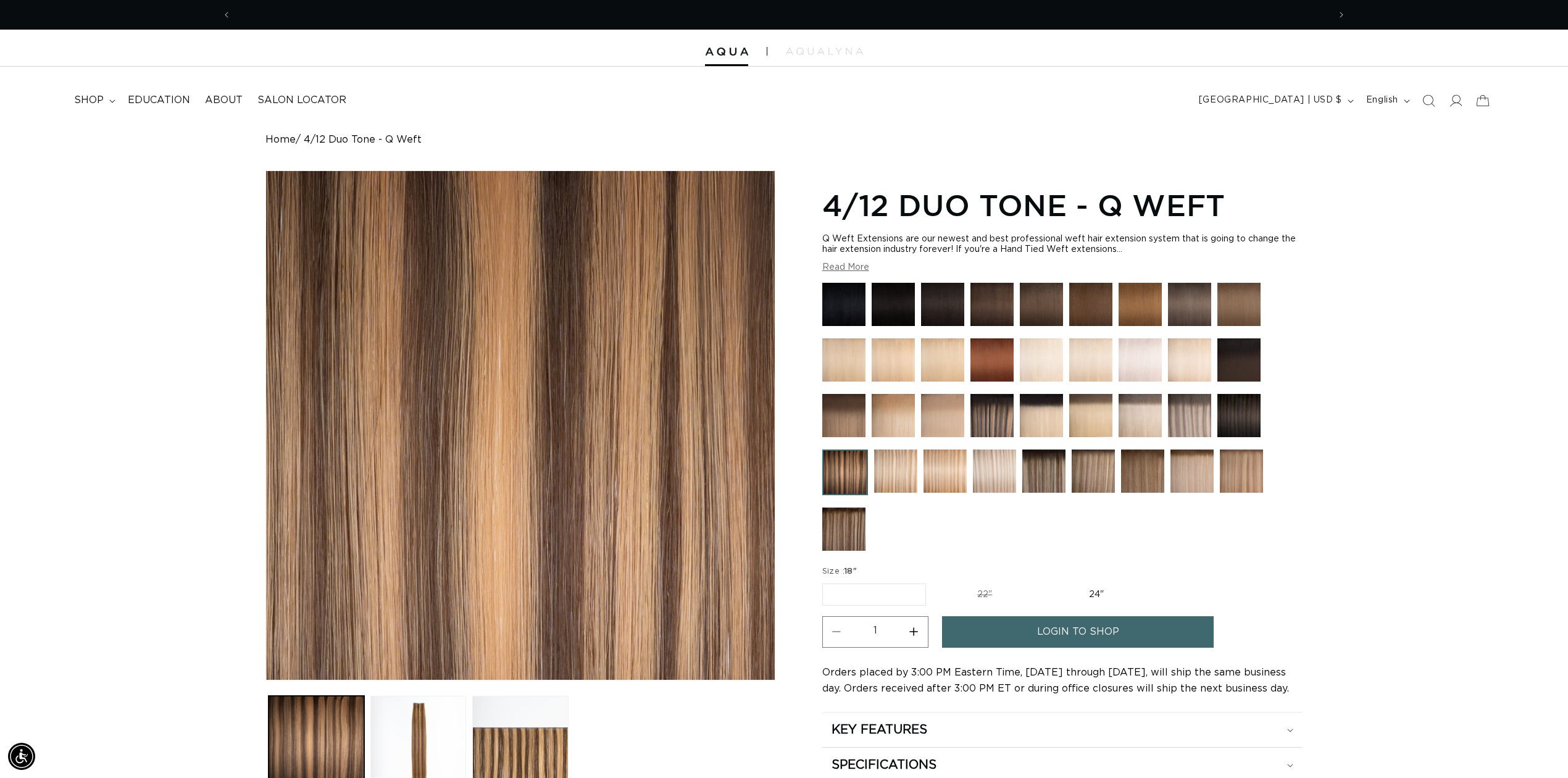
click at [470, 297] on div "Gallery Viewer" at bounding box center [520, 425] width 509 height 509
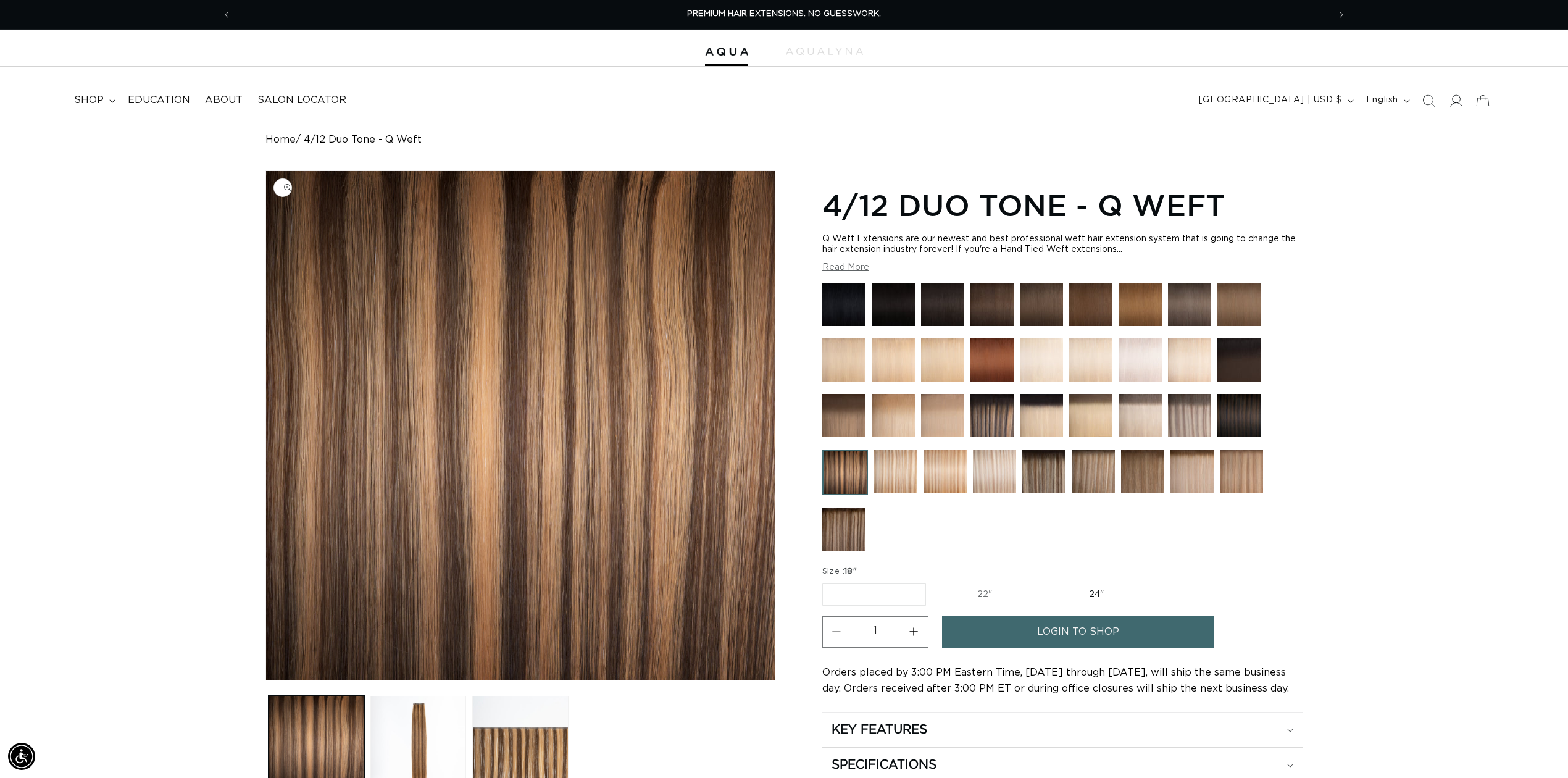
click at [470, 297] on img "Gallery Viewer" at bounding box center [520, 425] width 509 height 509
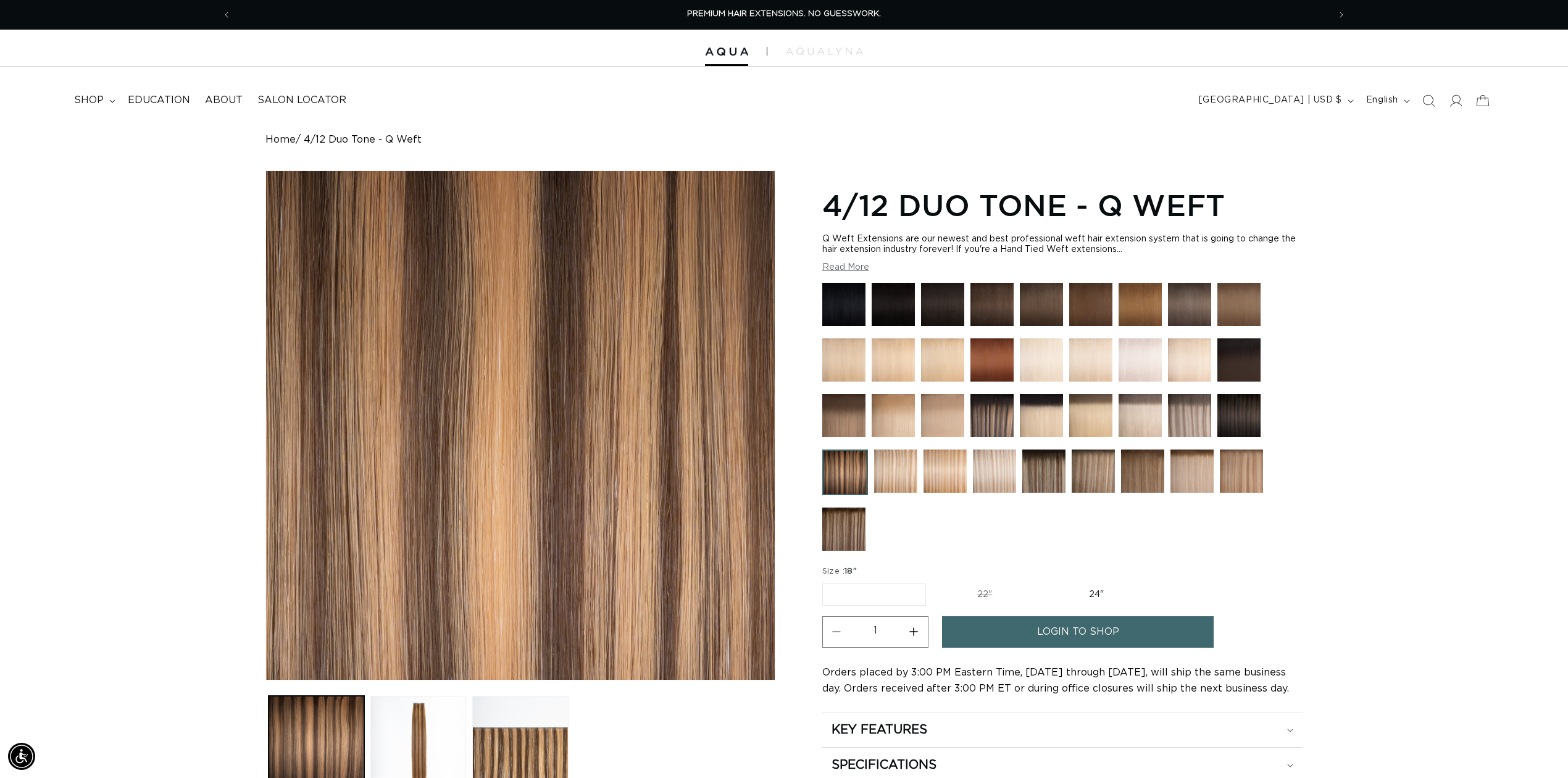
click at [470, 297] on div "Gallery Viewer" at bounding box center [520, 425] width 509 height 509
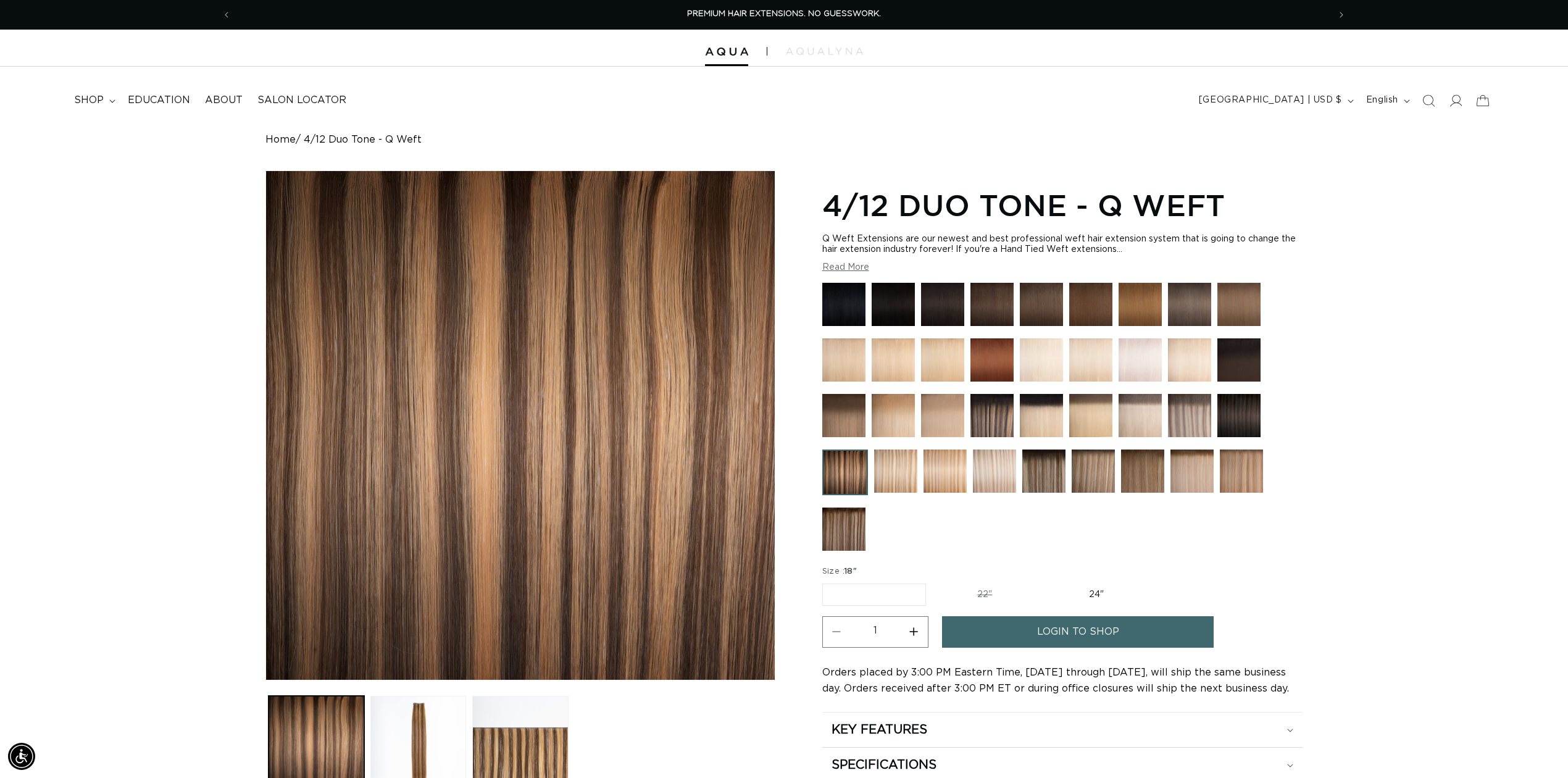
click at [904, 311] on img at bounding box center [894, 304] width 43 height 43
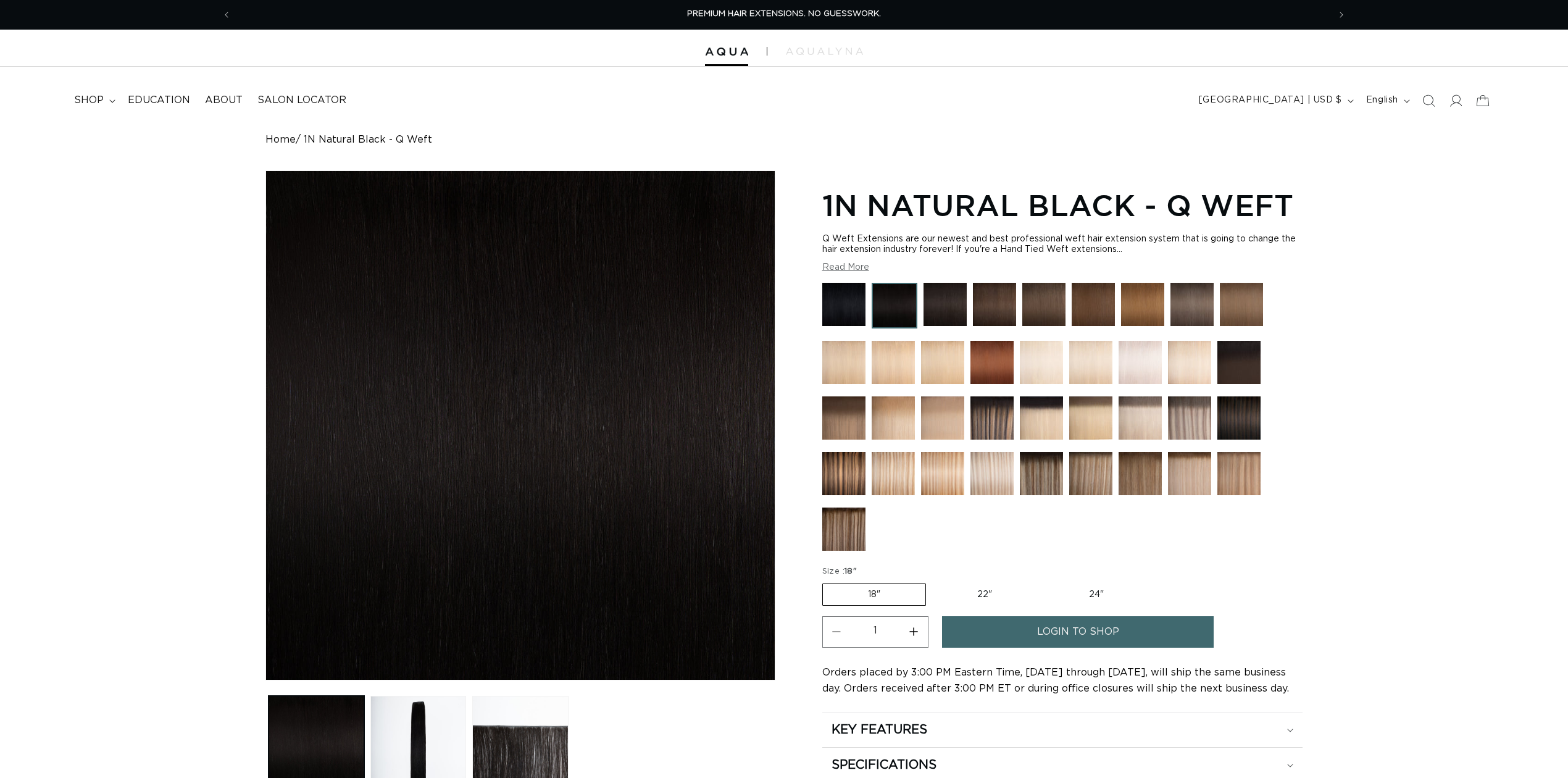
click at [1096, 369] on img at bounding box center [1091, 362] width 43 height 43
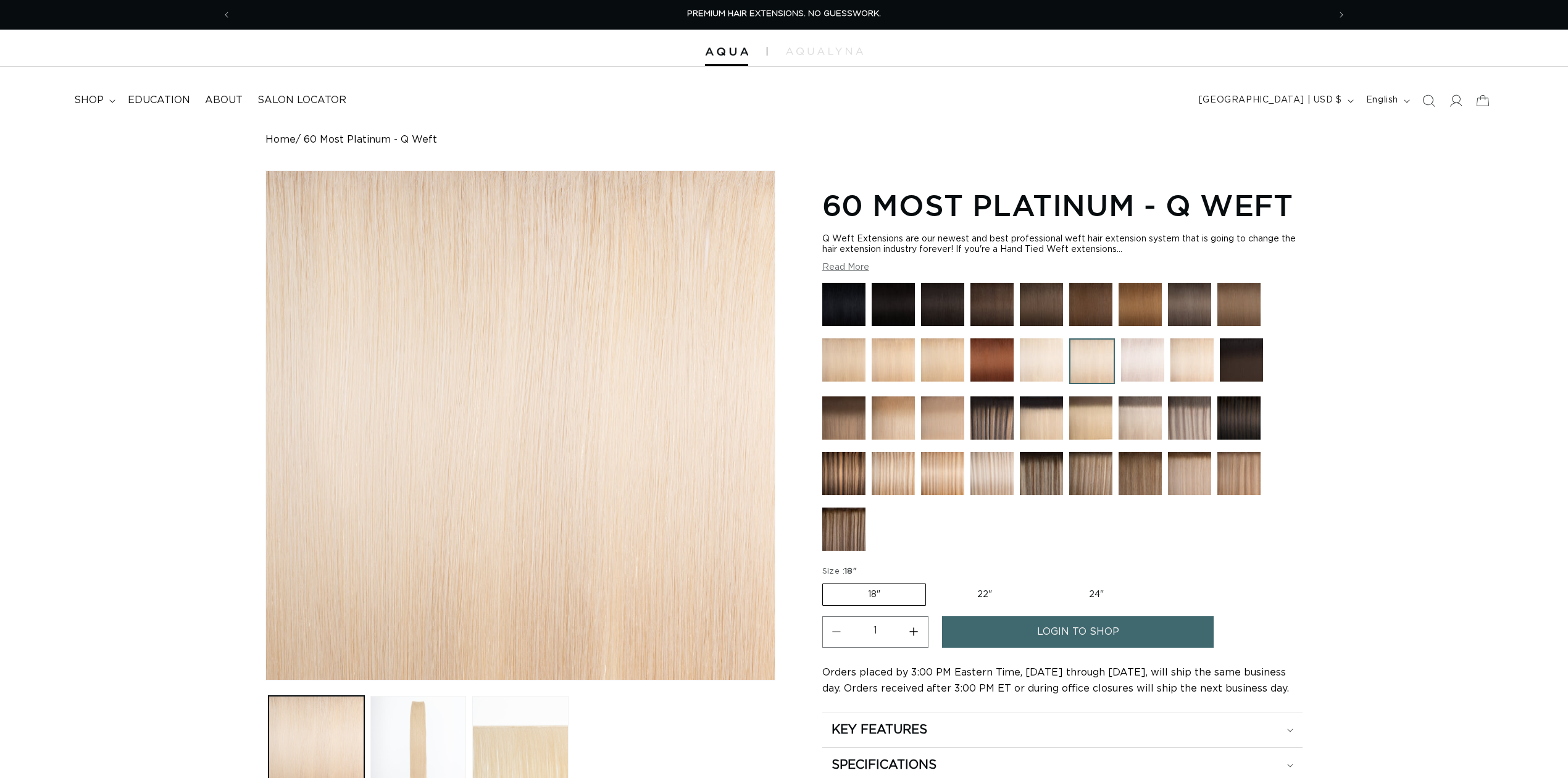
click at [1164, 376] on div at bounding box center [1063, 419] width 480 height 273
click at [1134, 369] on img at bounding box center [1143, 360] width 43 height 43
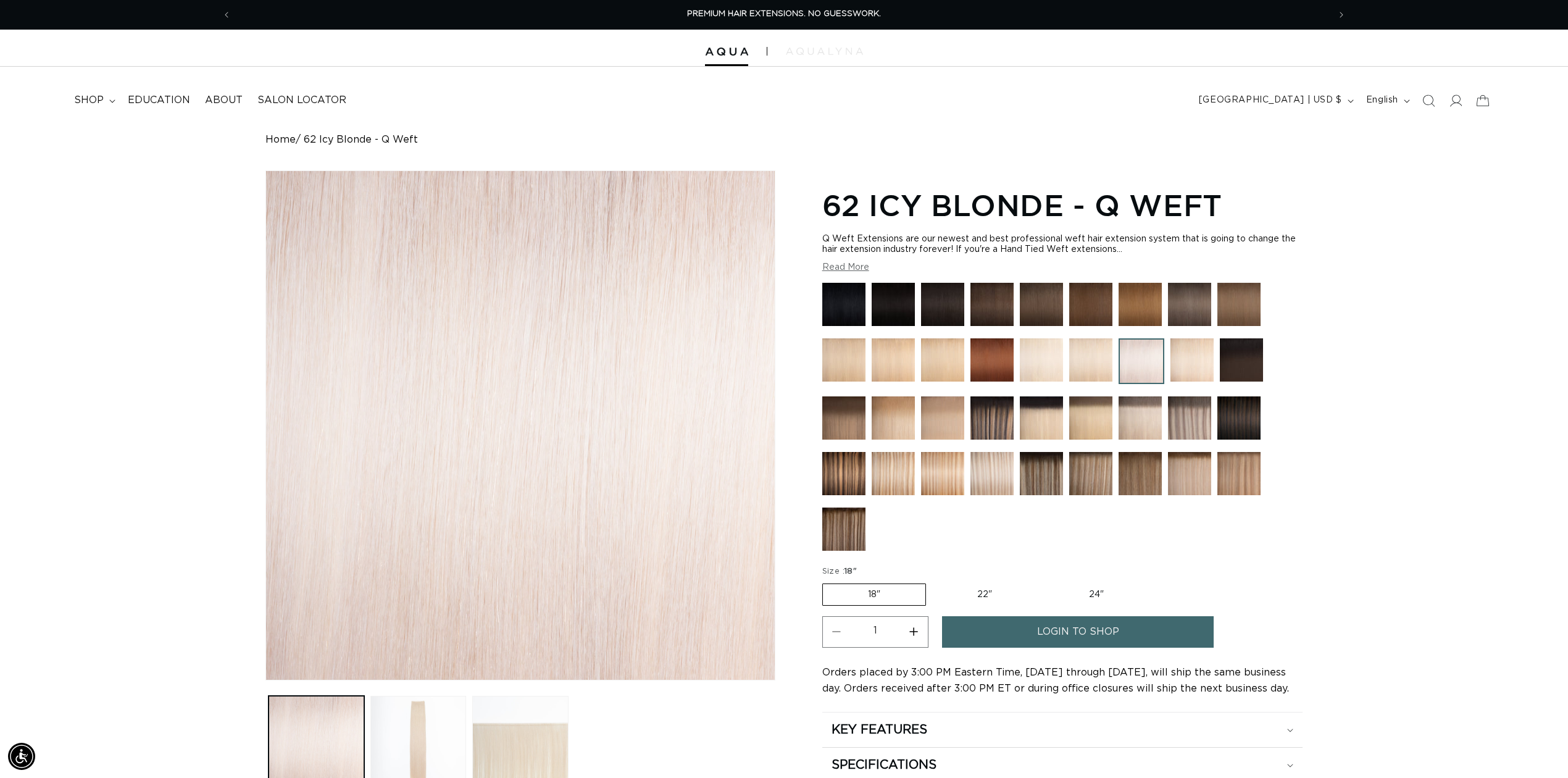
click at [827, 55] on img at bounding box center [824, 51] width 77 height 7
click at [87, 104] on span "shop" at bounding box center [89, 100] width 30 height 13
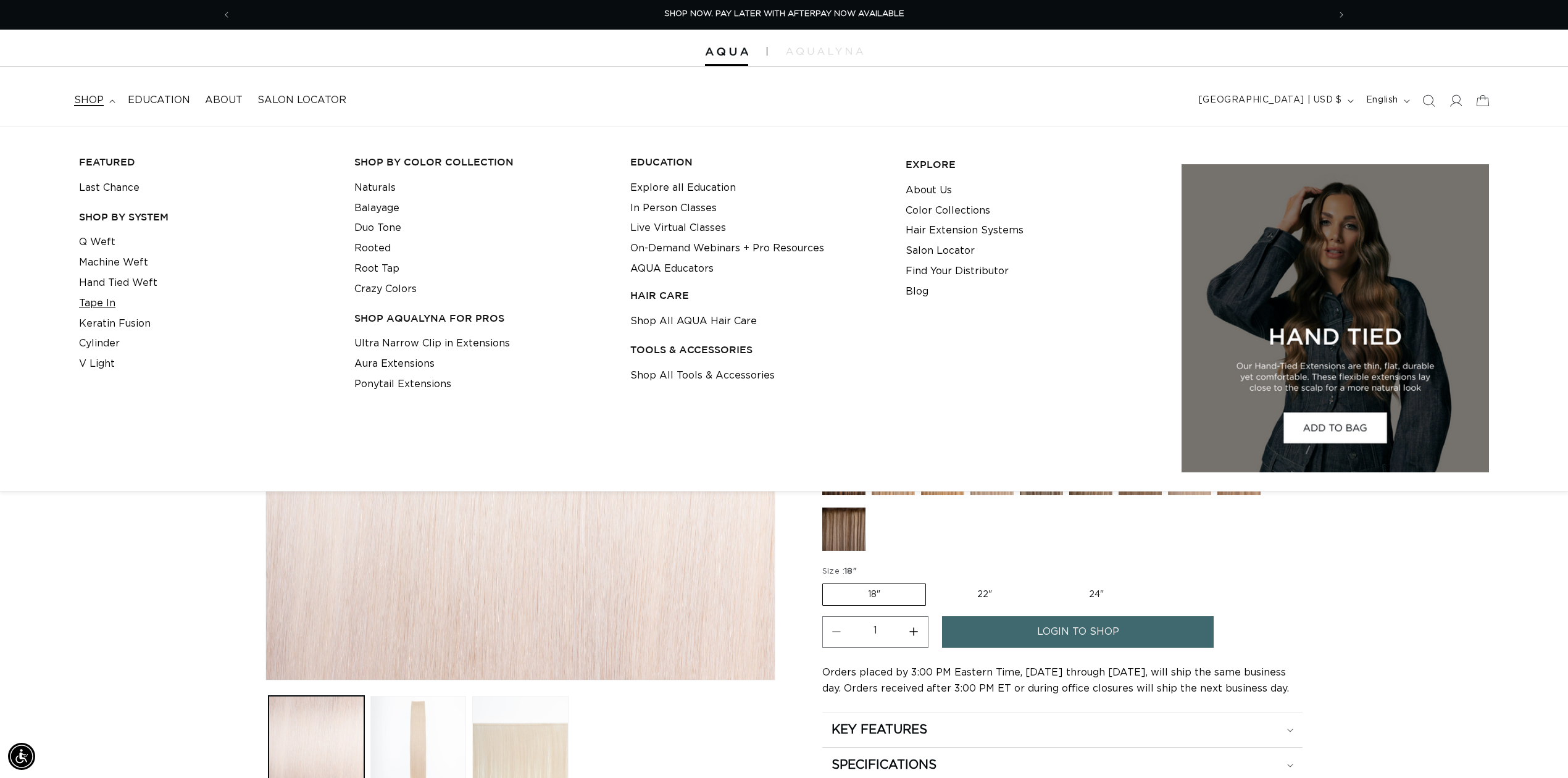
click at [93, 302] on link "Tape In" at bounding box center [97, 304] width 36 height 20
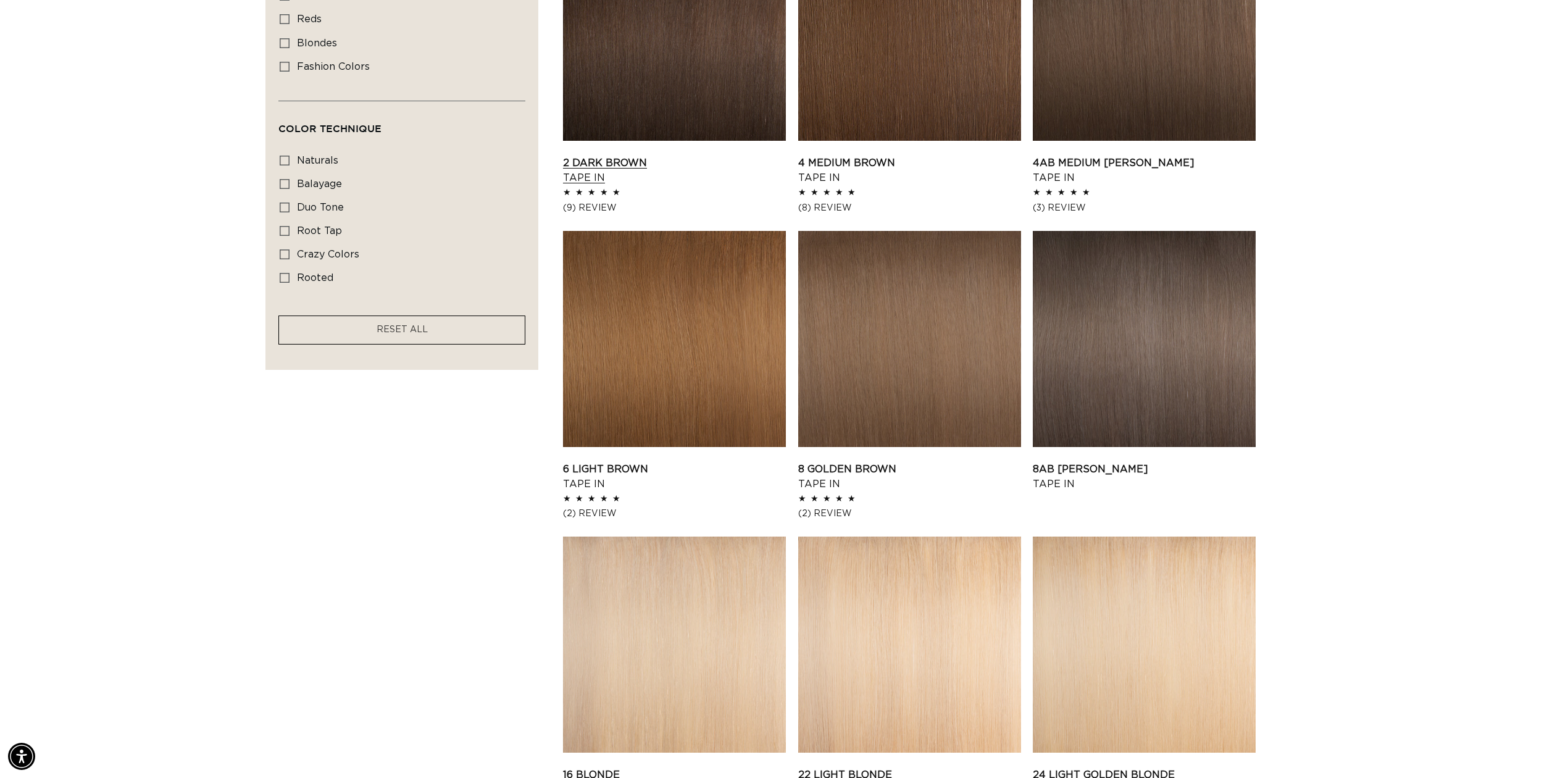
scroll to position [329, 0]
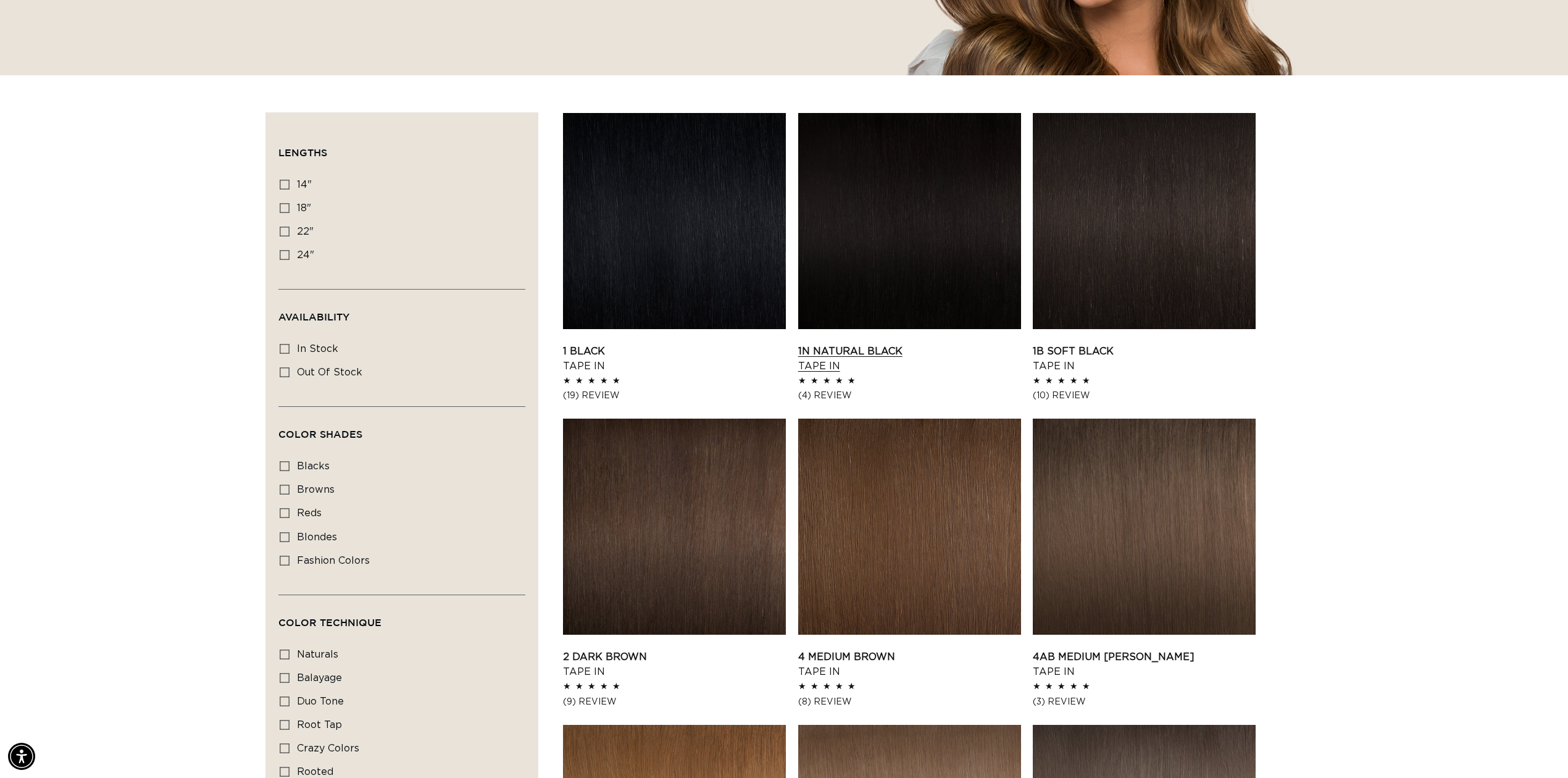
click at [951, 344] on link "1N Natural Black Tape In" at bounding box center [909, 359] width 223 height 30
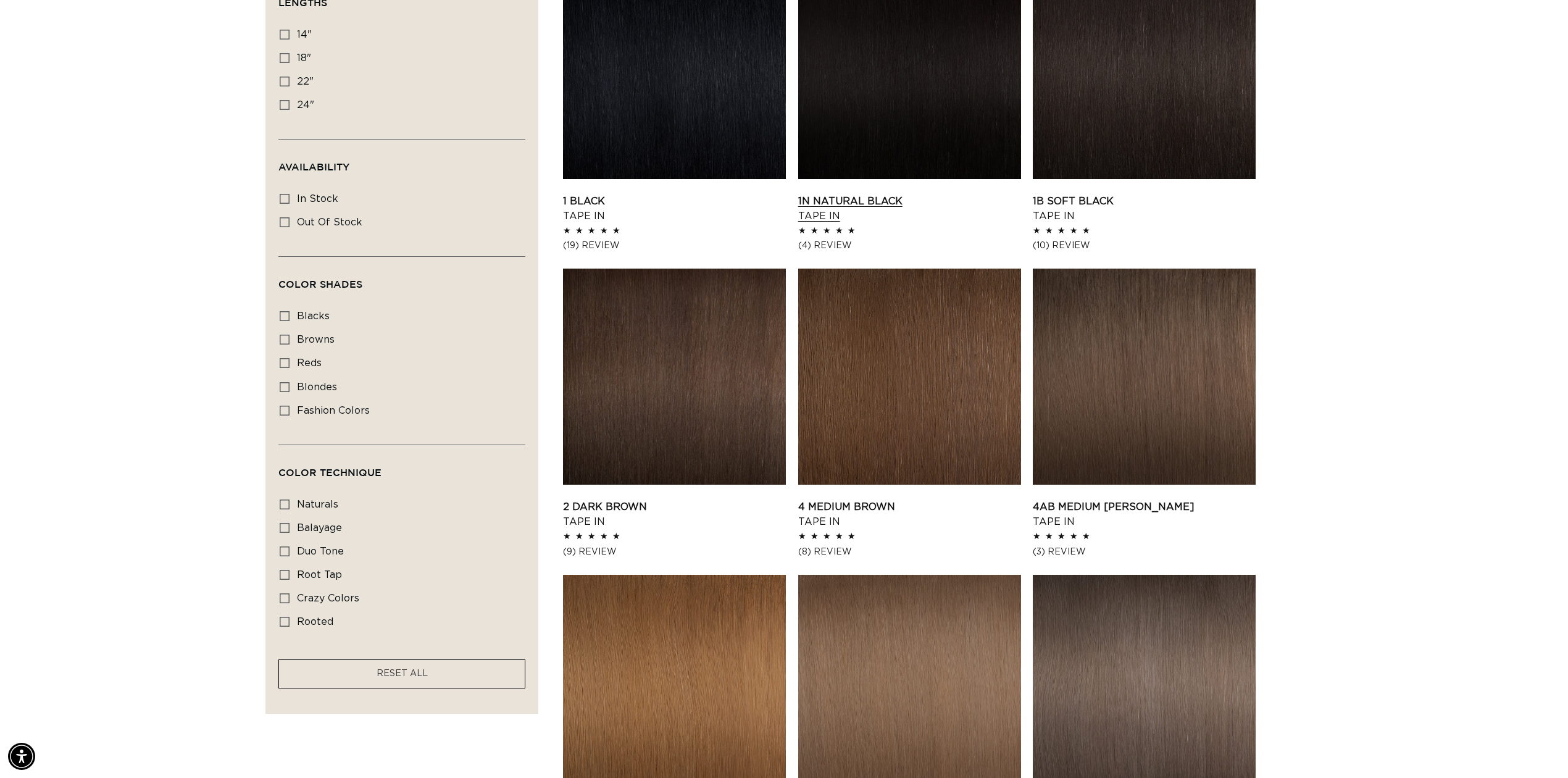
scroll to position [247, 0]
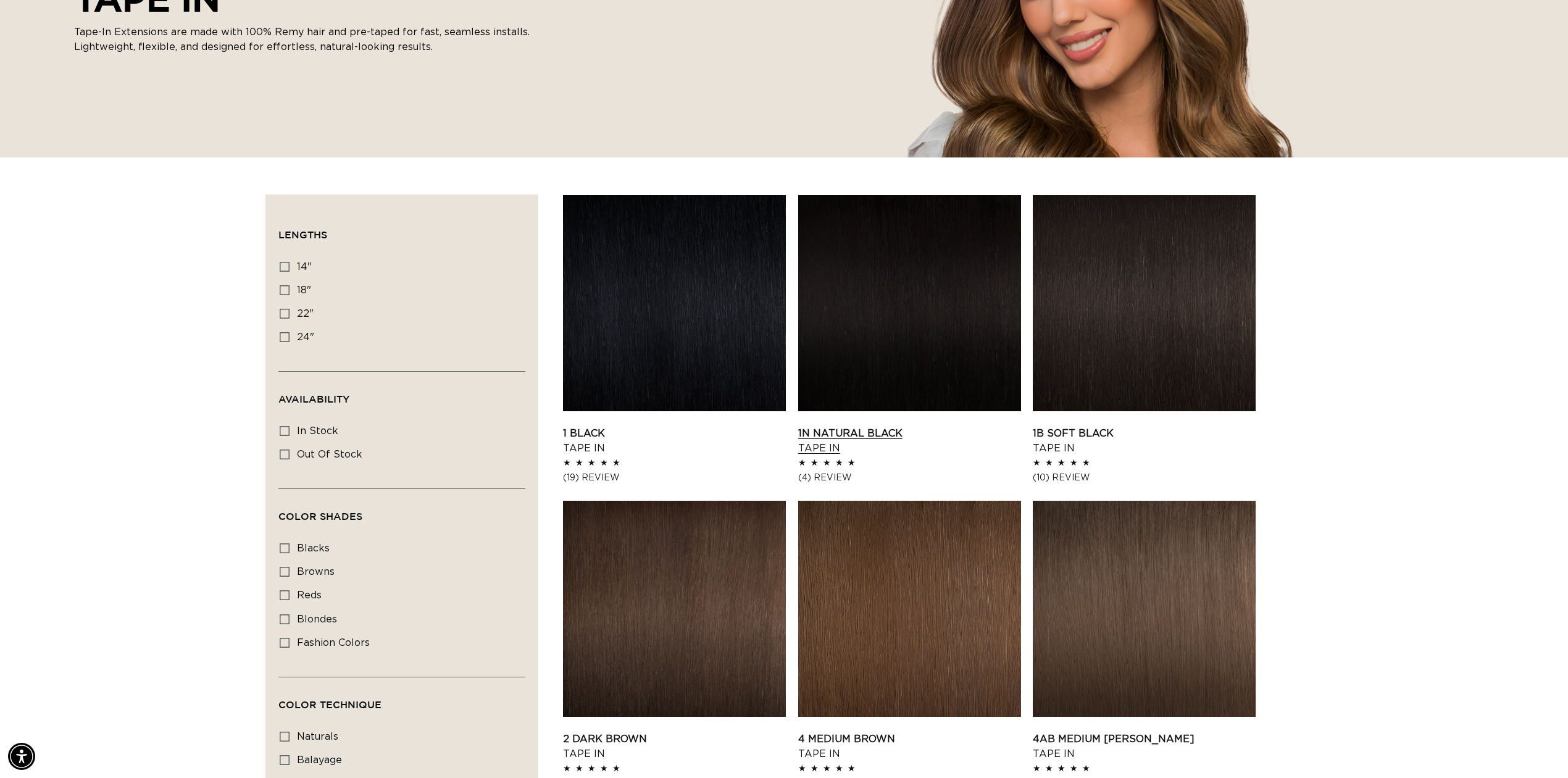
click at [882, 426] on link "1N Natural Black Tape In" at bounding box center [909, 441] width 223 height 30
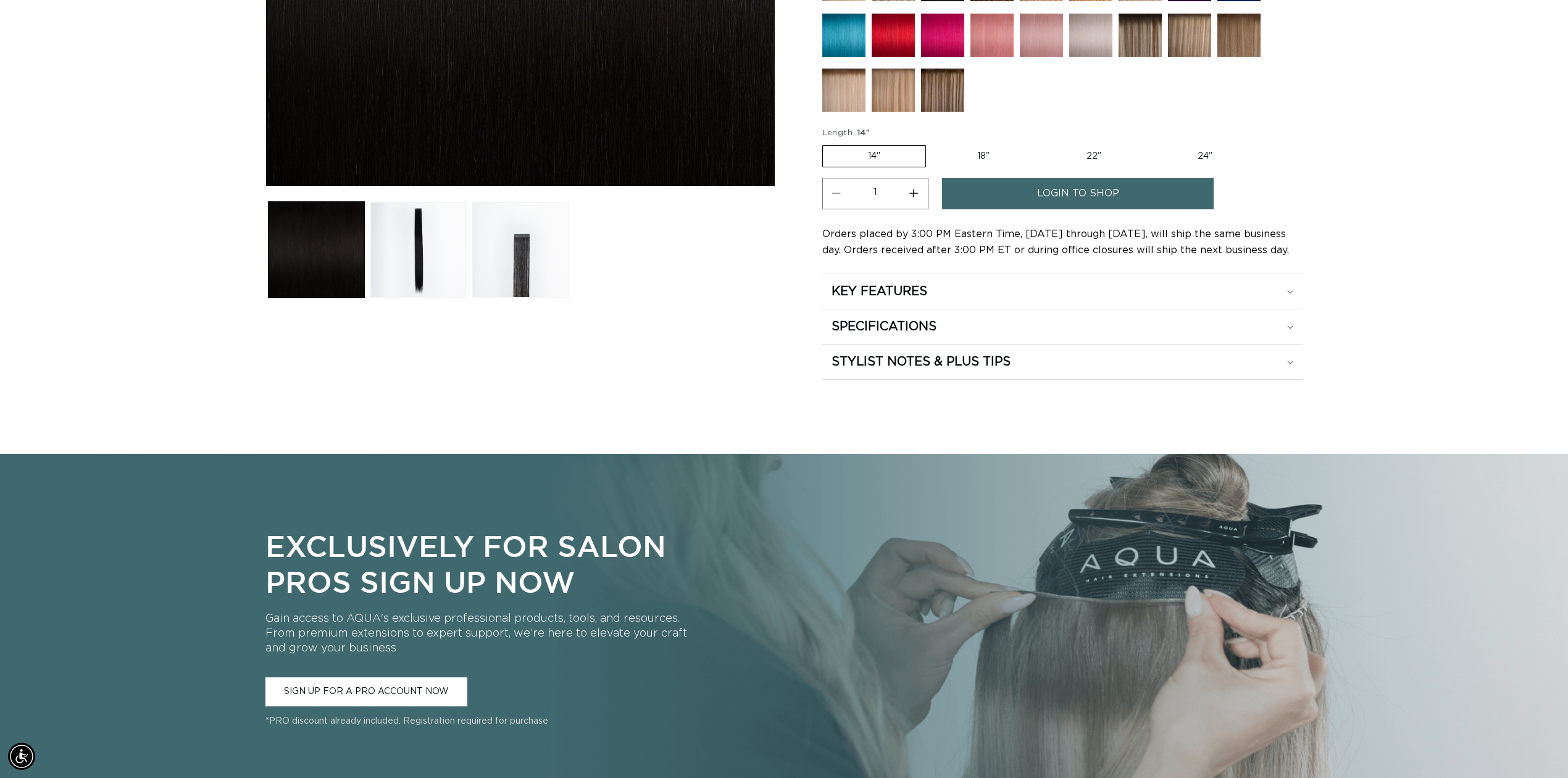
scroll to position [0, 2196]
click at [841, 30] on img at bounding box center [844, 35] width 43 height 43
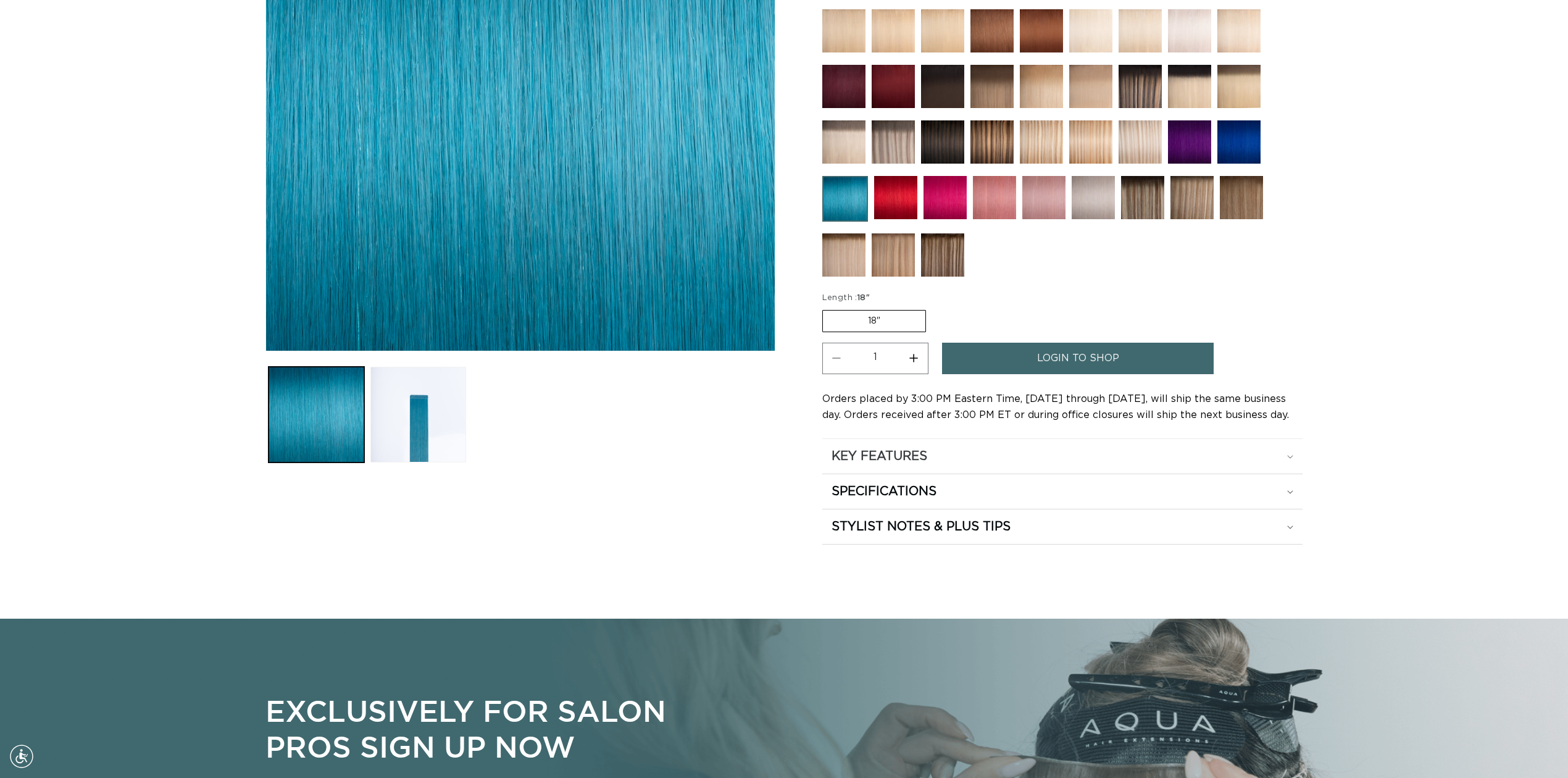
click at [1292, 455] on icon at bounding box center [1290, 457] width 6 height 4
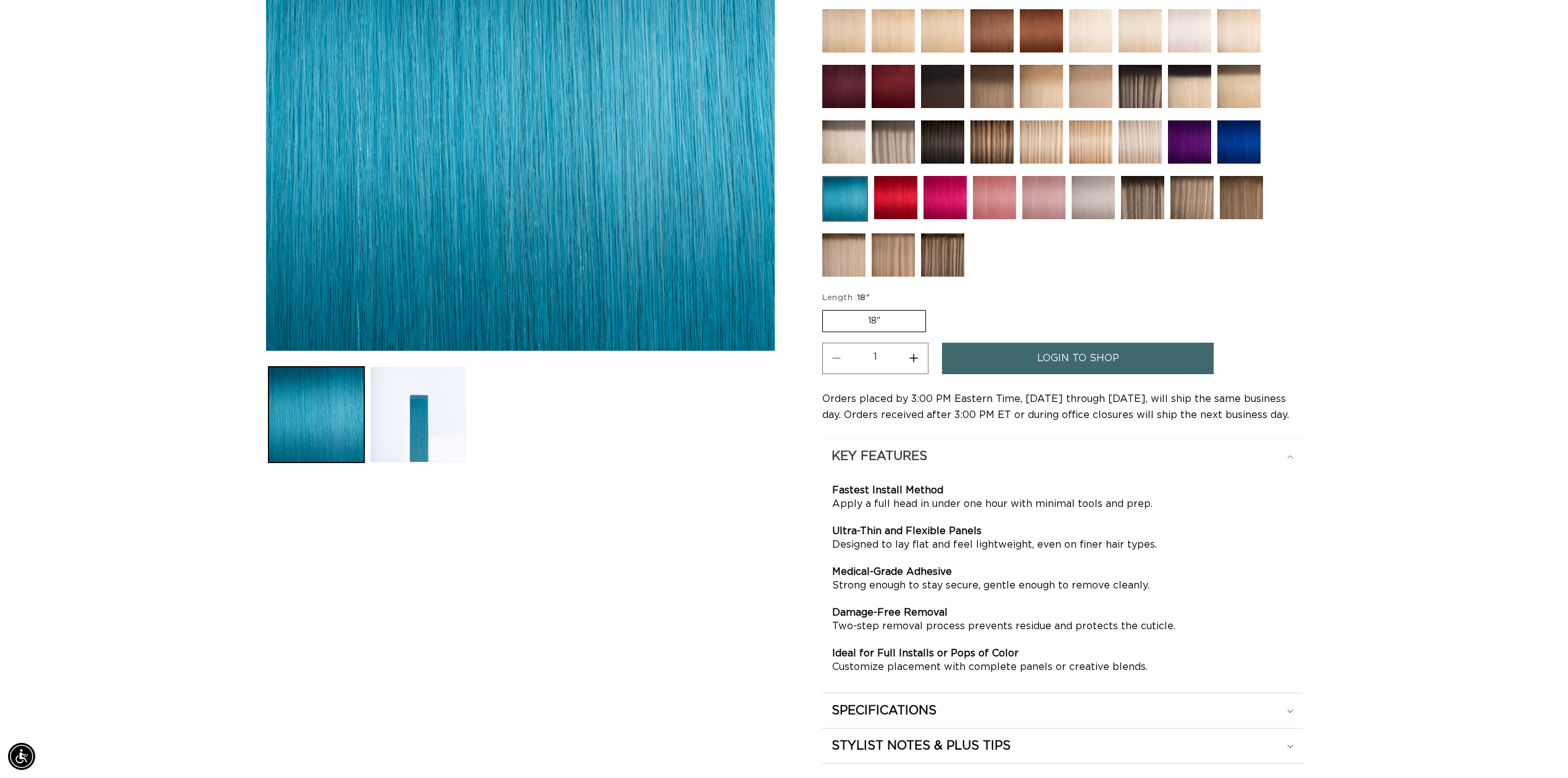
click at [1291, 455] on icon at bounding box center [1290, 457] width 6 height 4
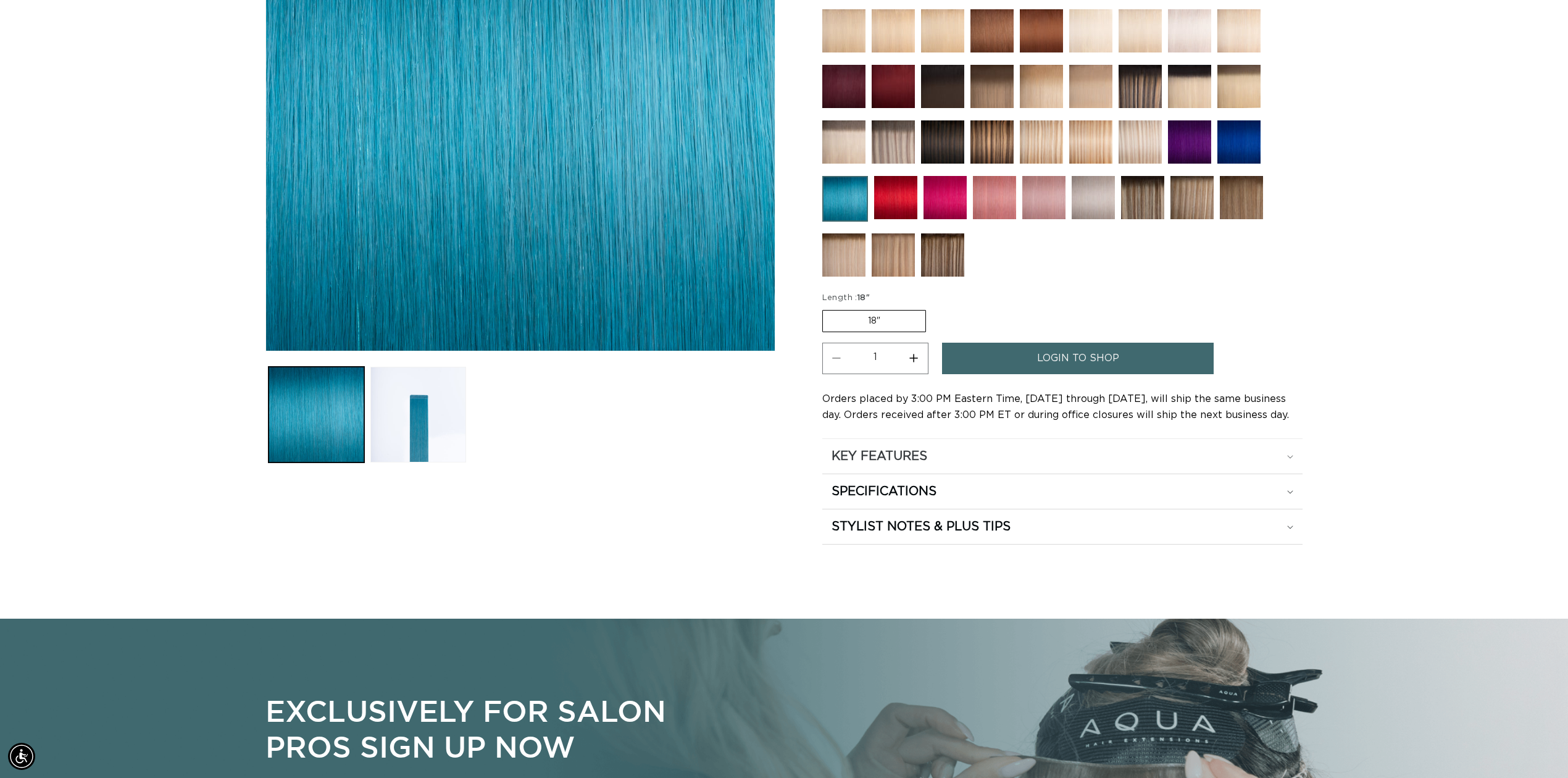
scroll to position [0, 1098]
click at [1283, 487] on div "SPECIFICATIONS" at bounding box center [1063, 491] width 462 height 16
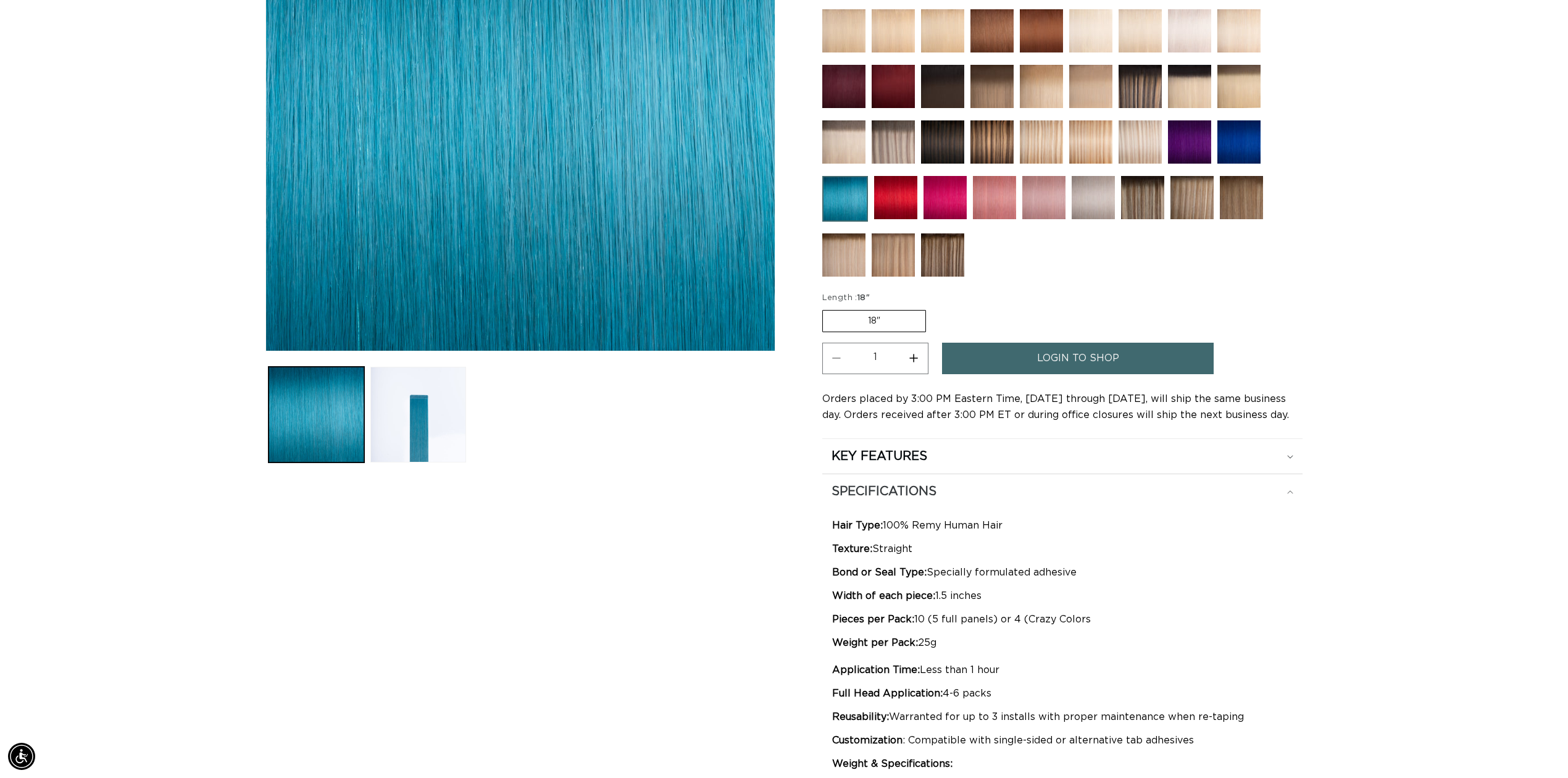
click at [1283, 487] on div "SPECIFICATIONS" at bounding box center [1063, 491] width 462 height 16
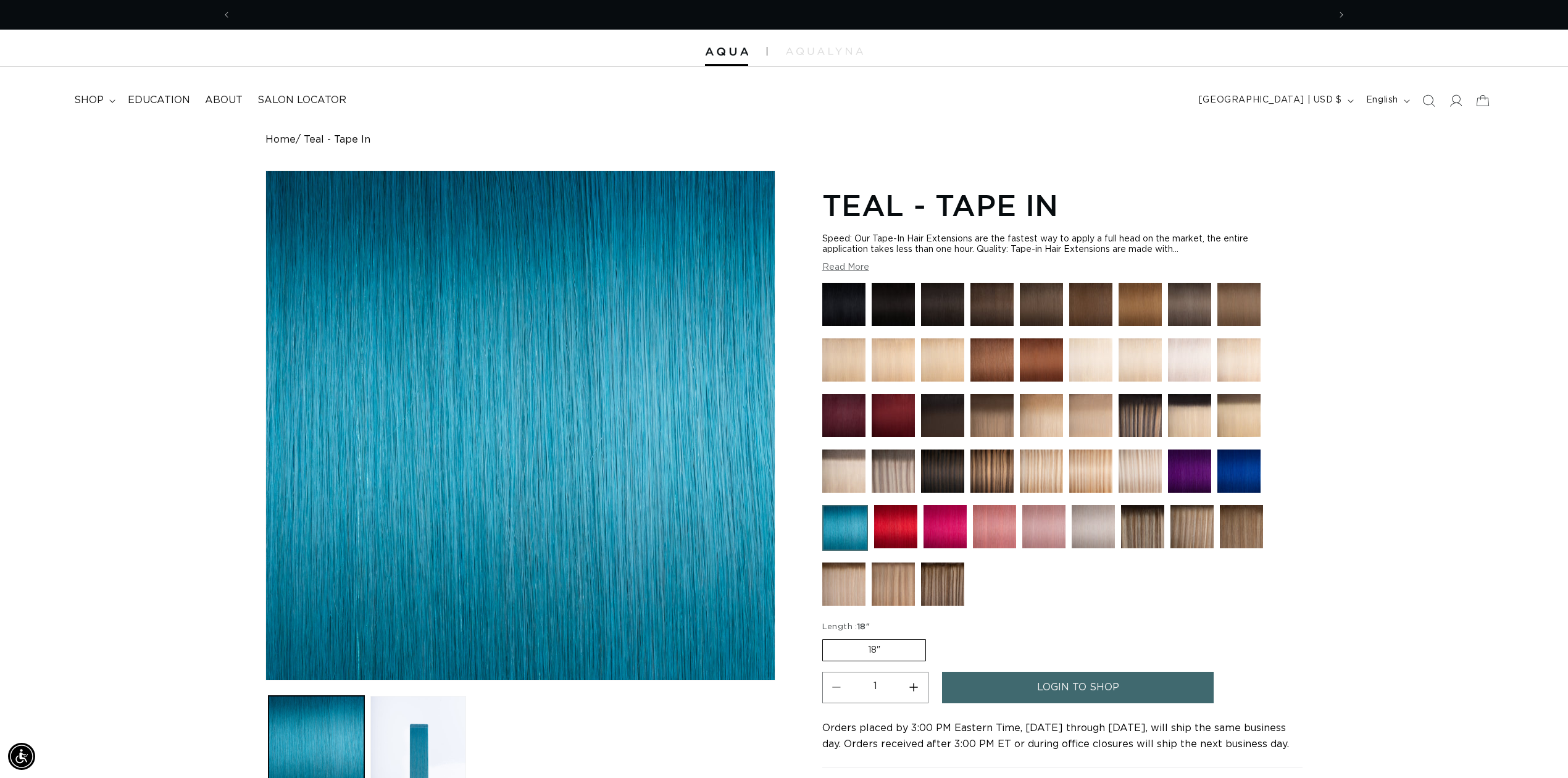
scroll to position [0, 2196]
drag, startPoint x: 99, startPoint y: 104, endPoint x: 89, endPoint y: 96, distance: 12.8
click at [98, 104] on span "shop" at bounding box center [89, 100] width 30 height 13
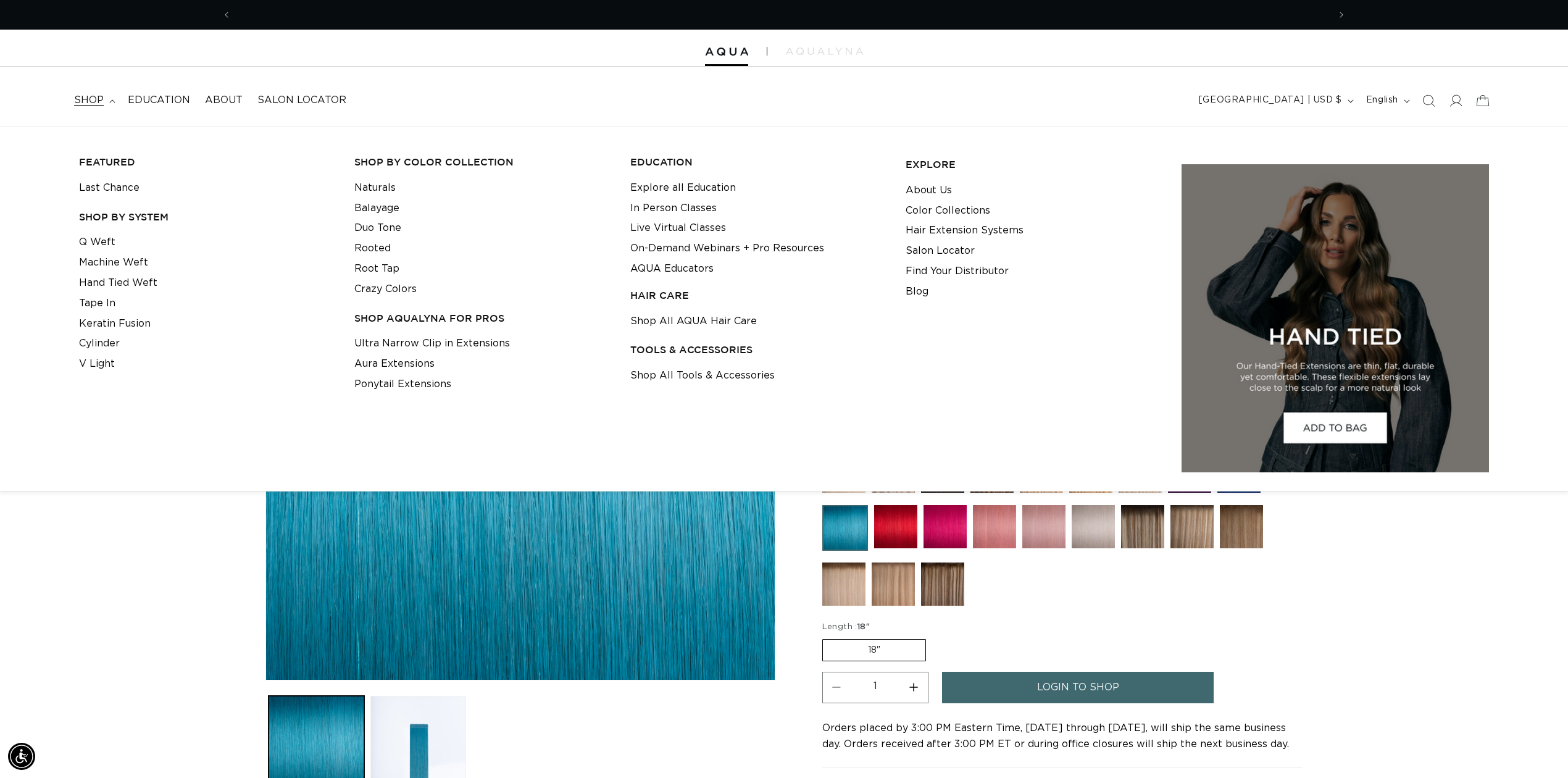
scroll to position [0, 0]
